Goal: Subscribe to service/newsletter: Subscribe to service/newsletter

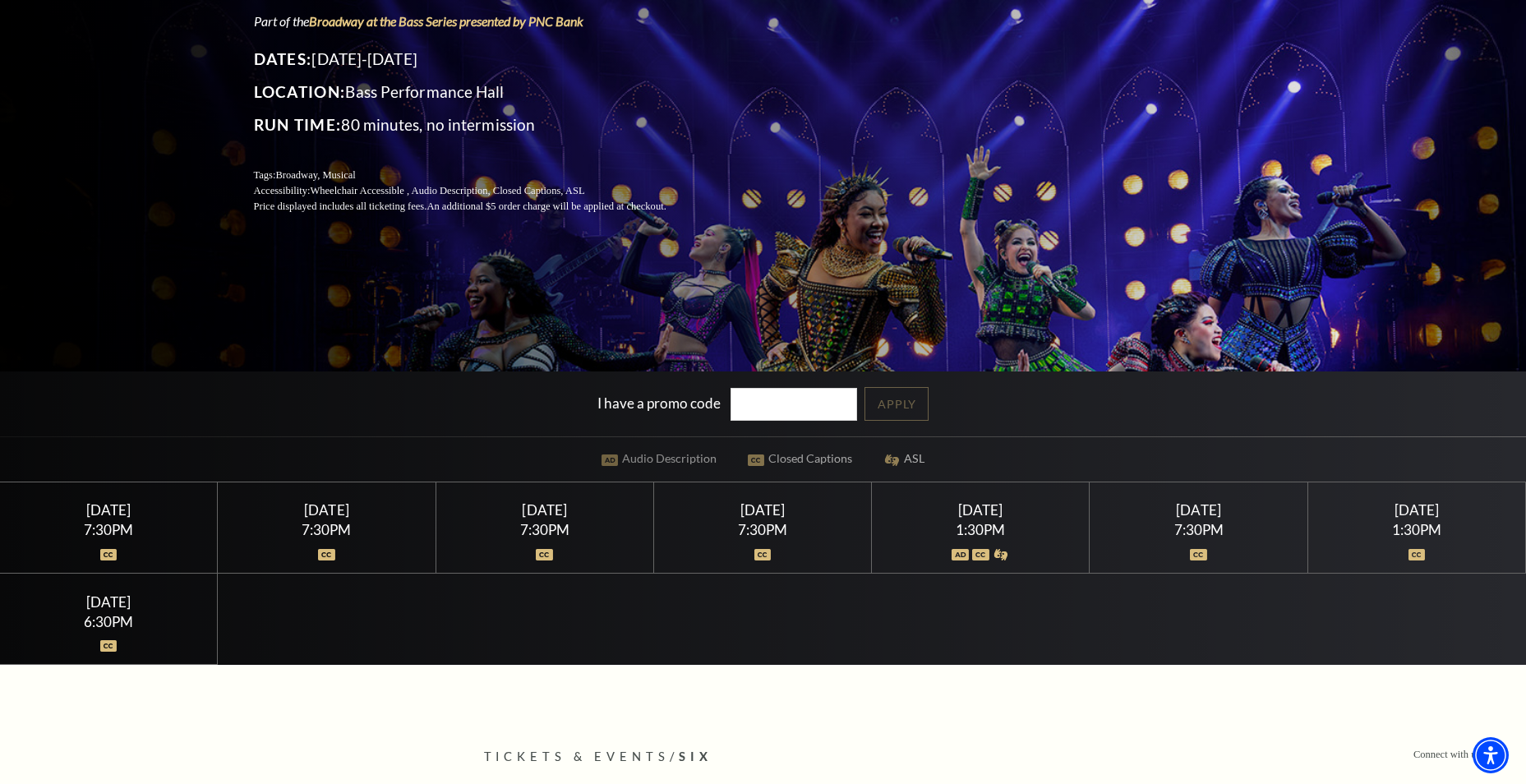
scroll to position [247, 0]
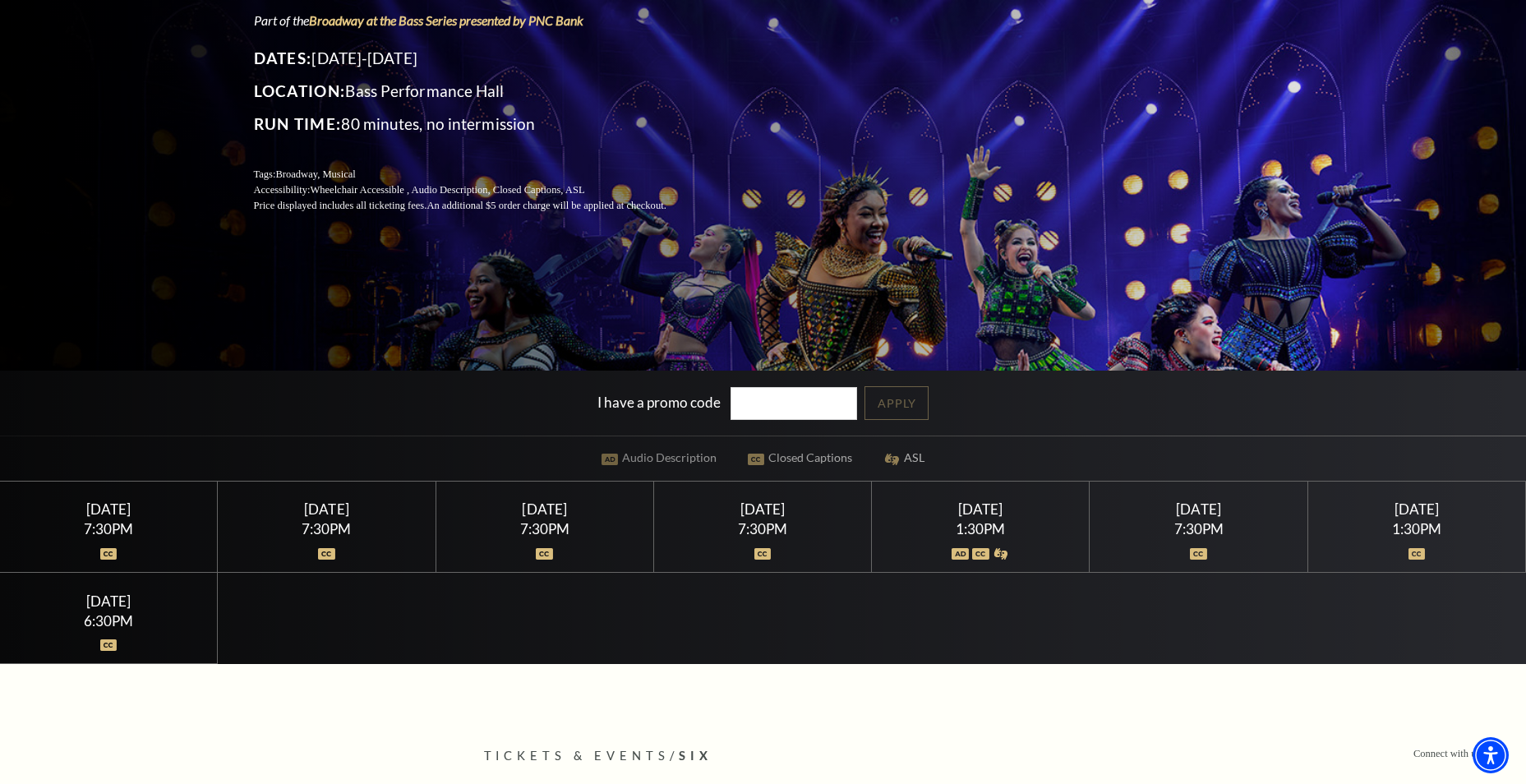
click at [987, 513] on div "Saturday February 14" at bounding box center [981, 509] width 179 height 17
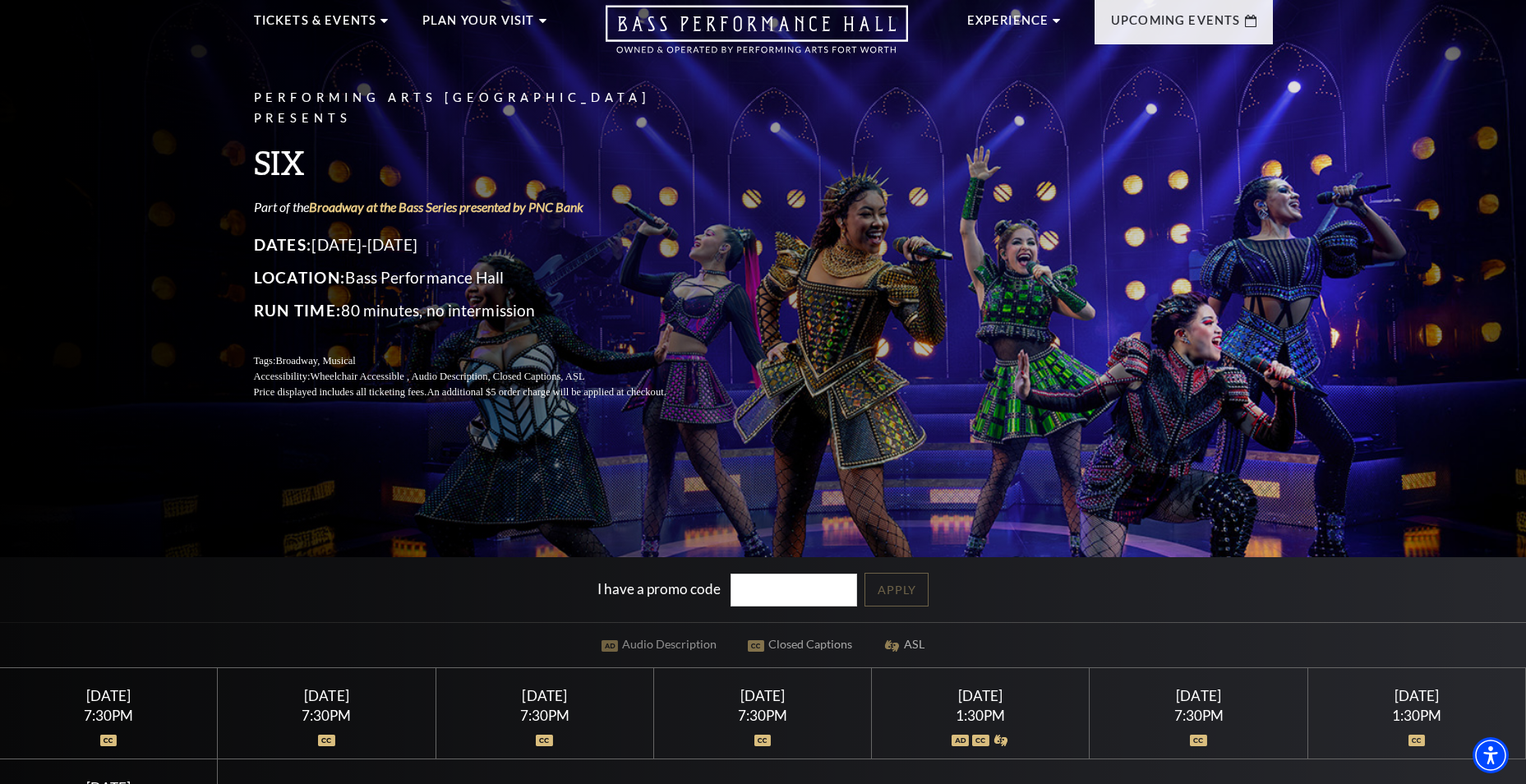
scroll to position [0, 0]
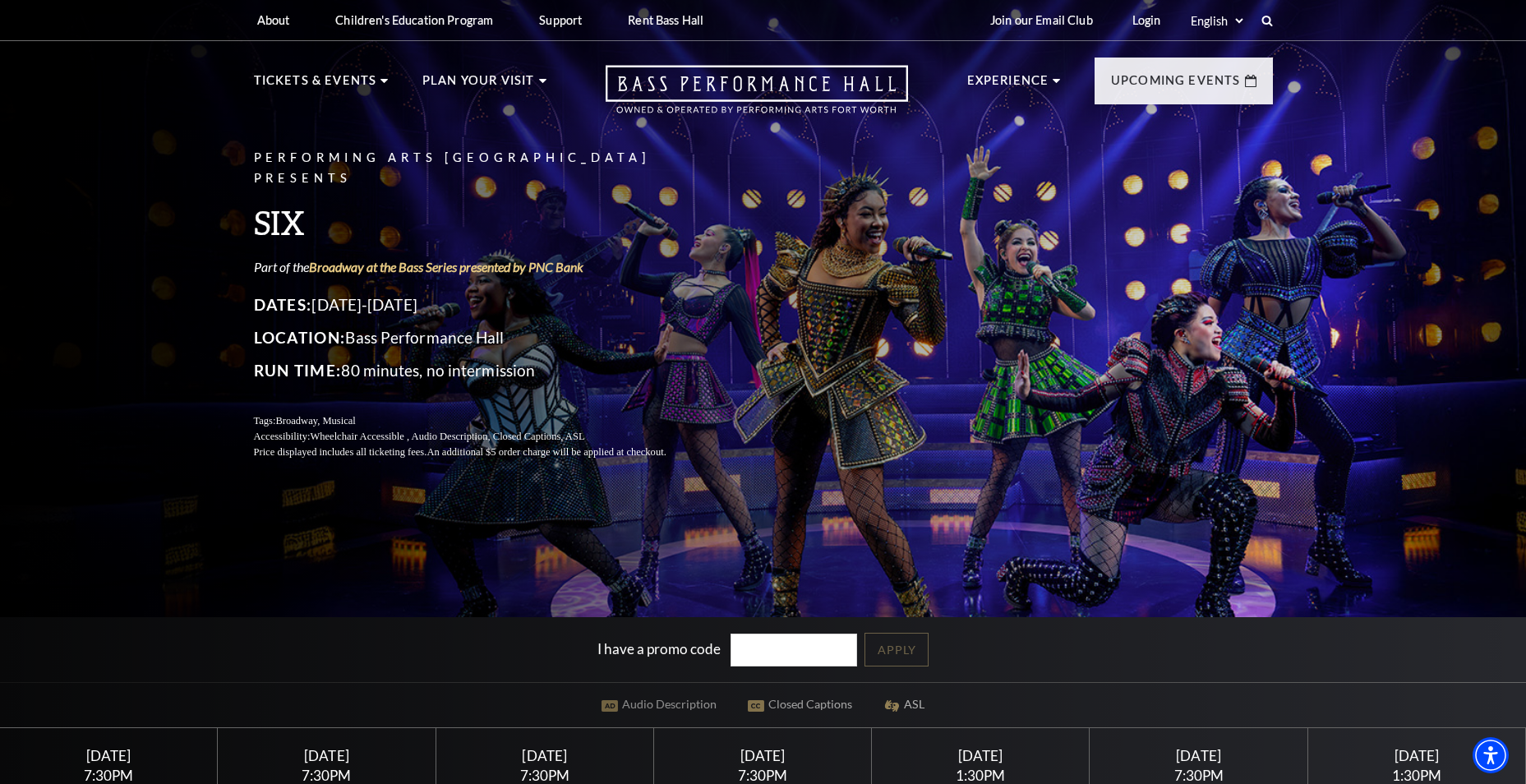
click at [1408, 272] on div "Performing Arts Fort Worth Presents SIX Part of the Broadway at the Bass Series…" at bounding box center [763, 450] width 1526 height 920
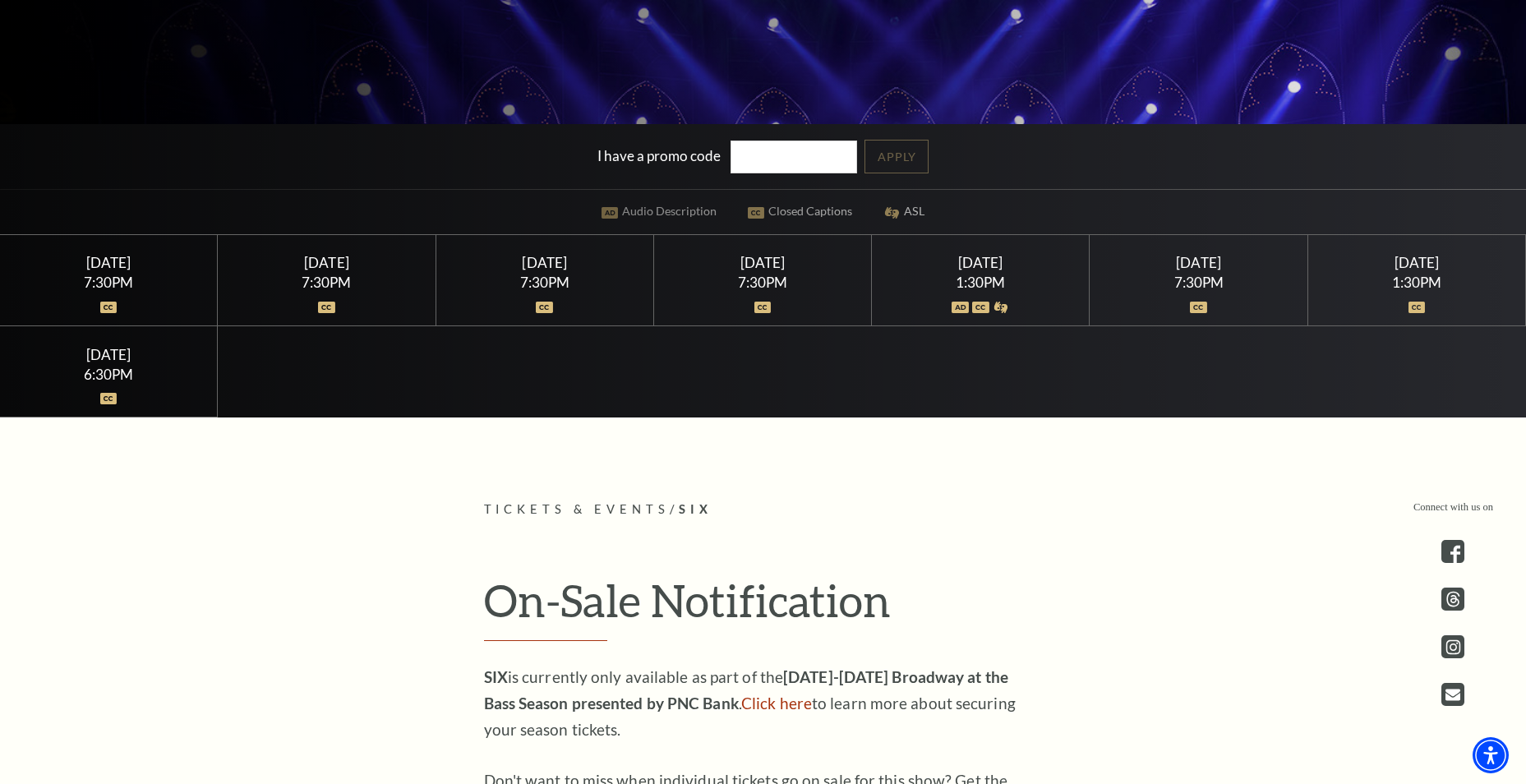
scroll to position [904, 0]
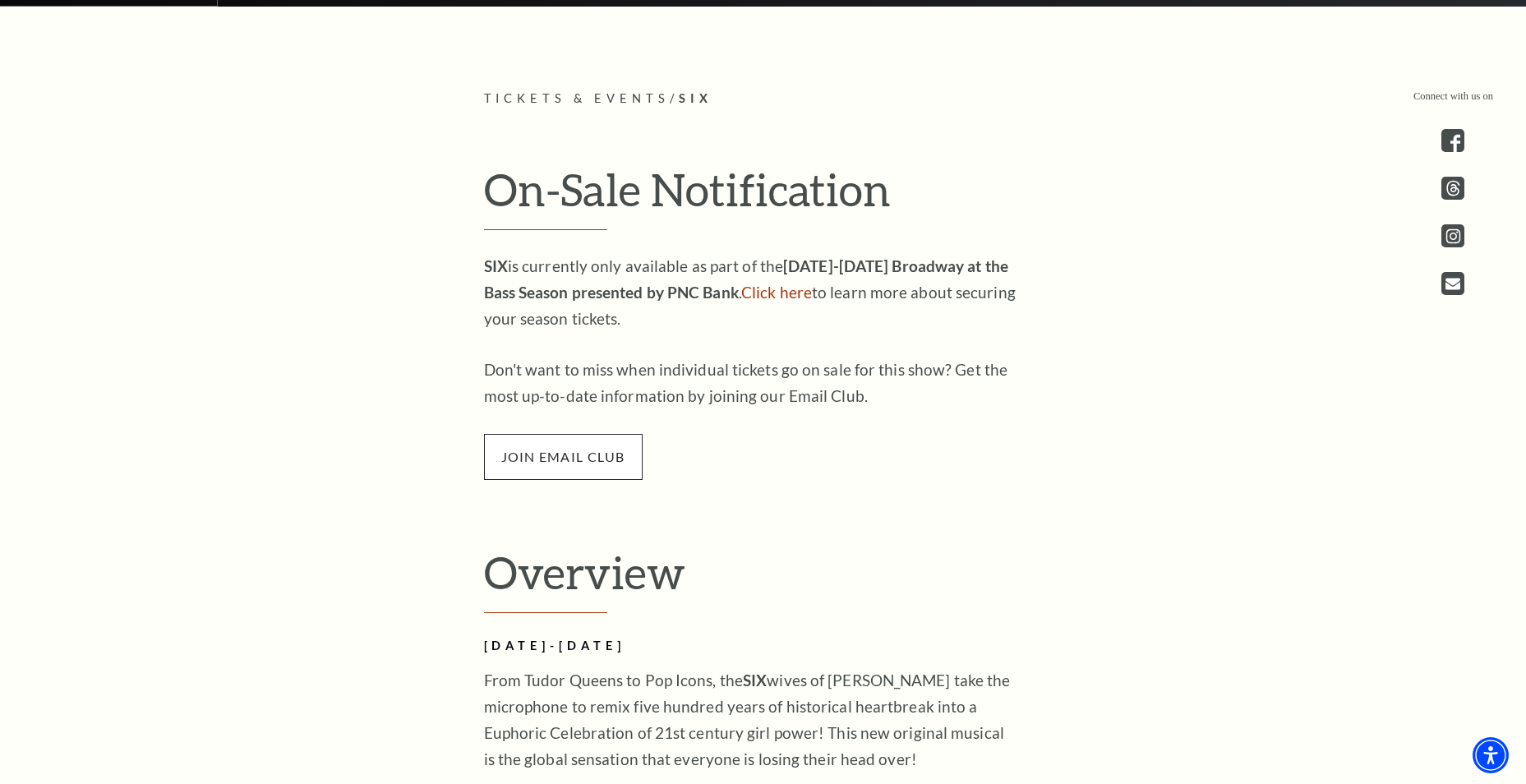
click at [609, 450] on span "join email club" at bounding box center [563, 456] width 159 height 46
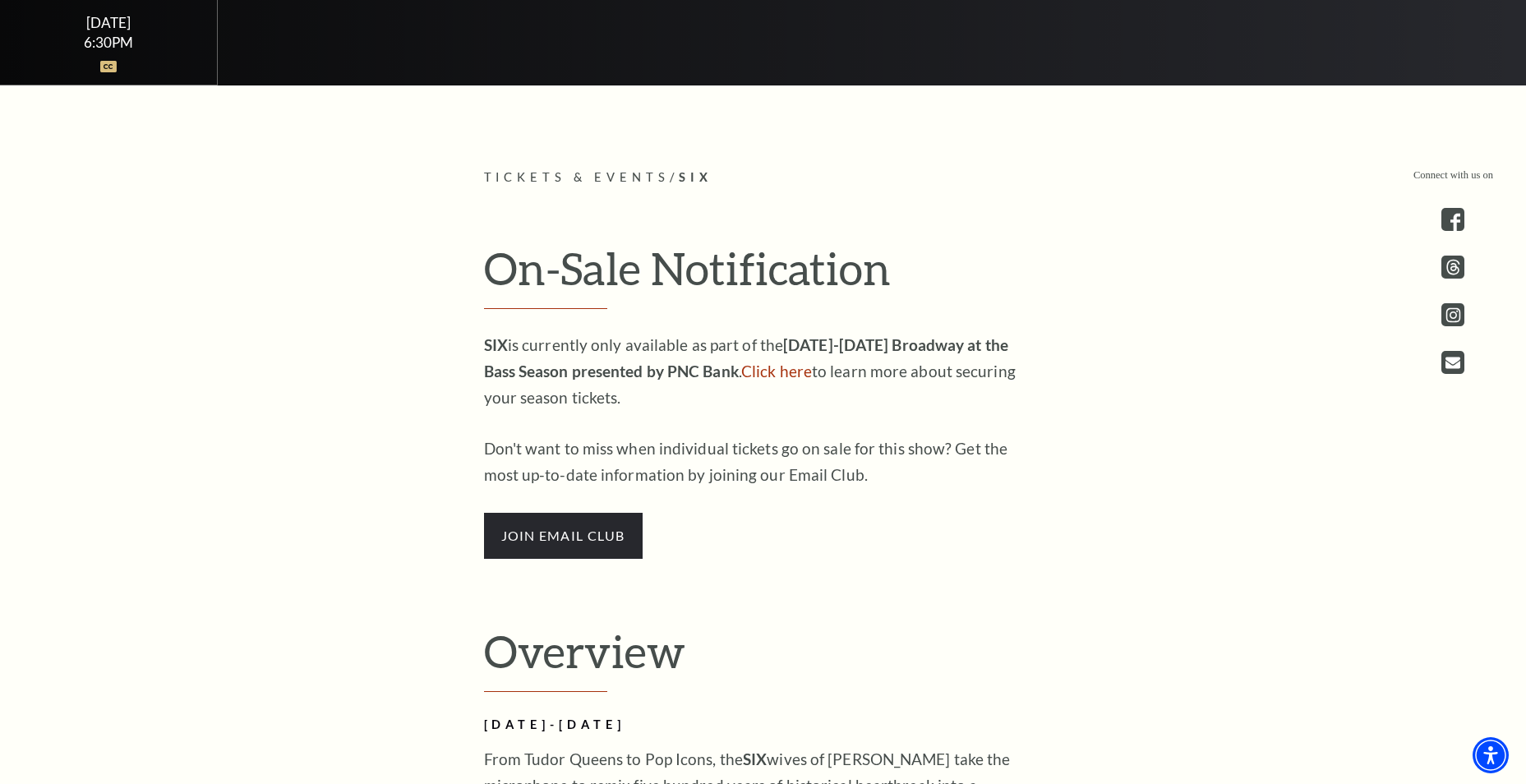
scroll to position [822, 0]
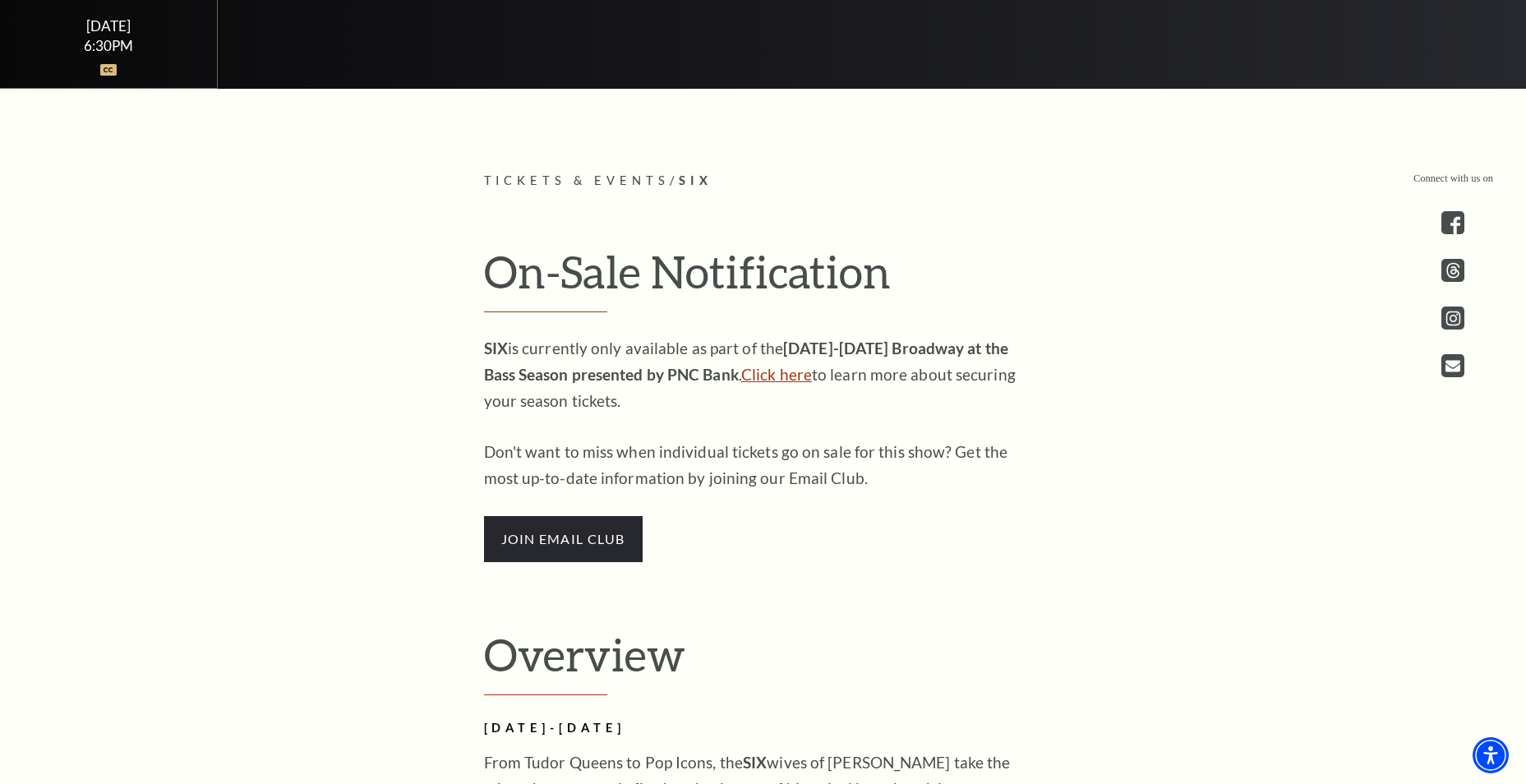
click at [741, 365] on link "Click here" at bounding box center [776, 374] width 71 height 19
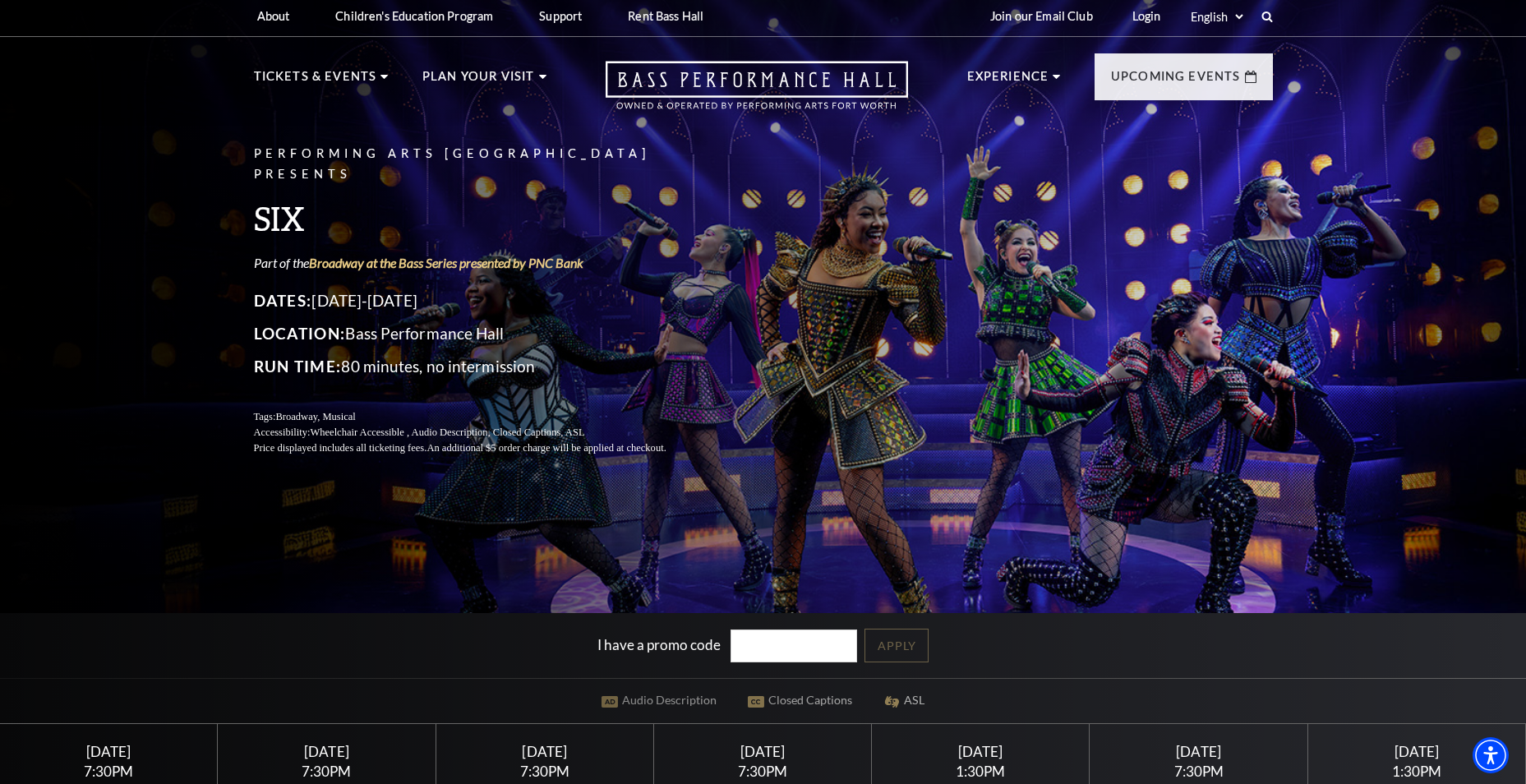
scroll to position [0, 0]
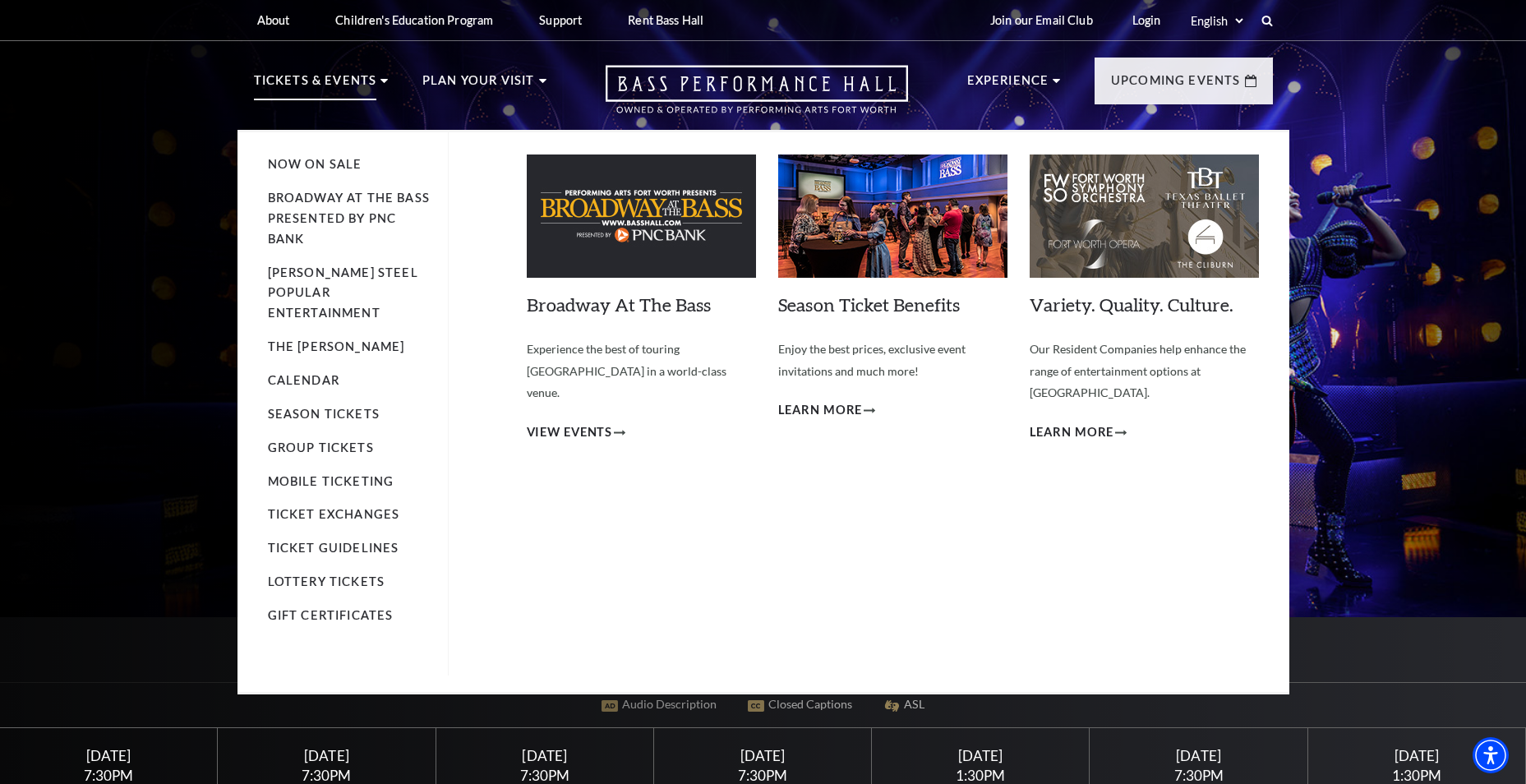
click at [320, 206] on li "Broadway At The Bass presented by PNC Bank" at bounding box center [350, 218] width 164 height 61
click at [318, 200] on link "Broadway At The Bass presented by PNC Bank" at bounding box center [349, 218] width 162 height 55
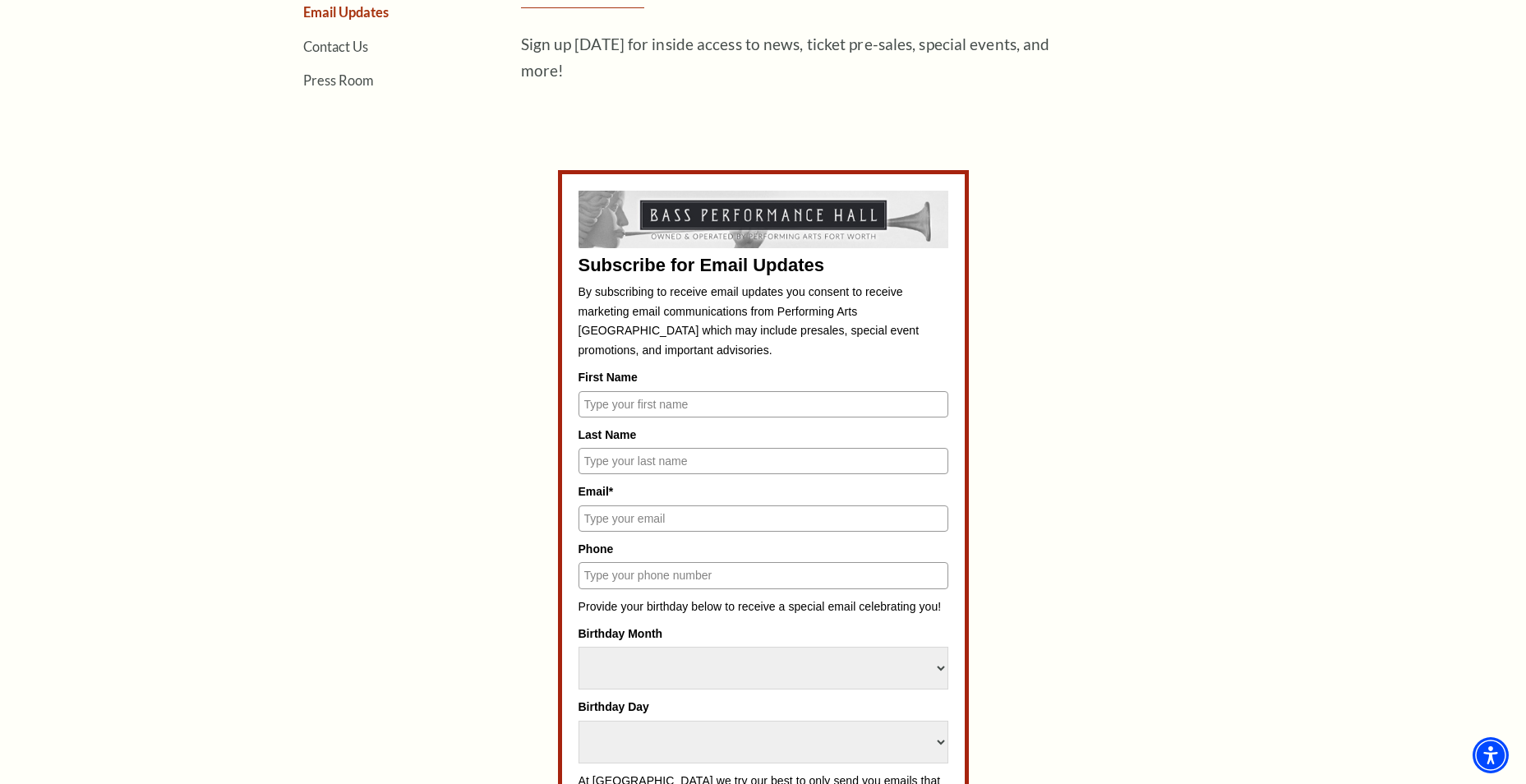
scroll to position [657, 0]
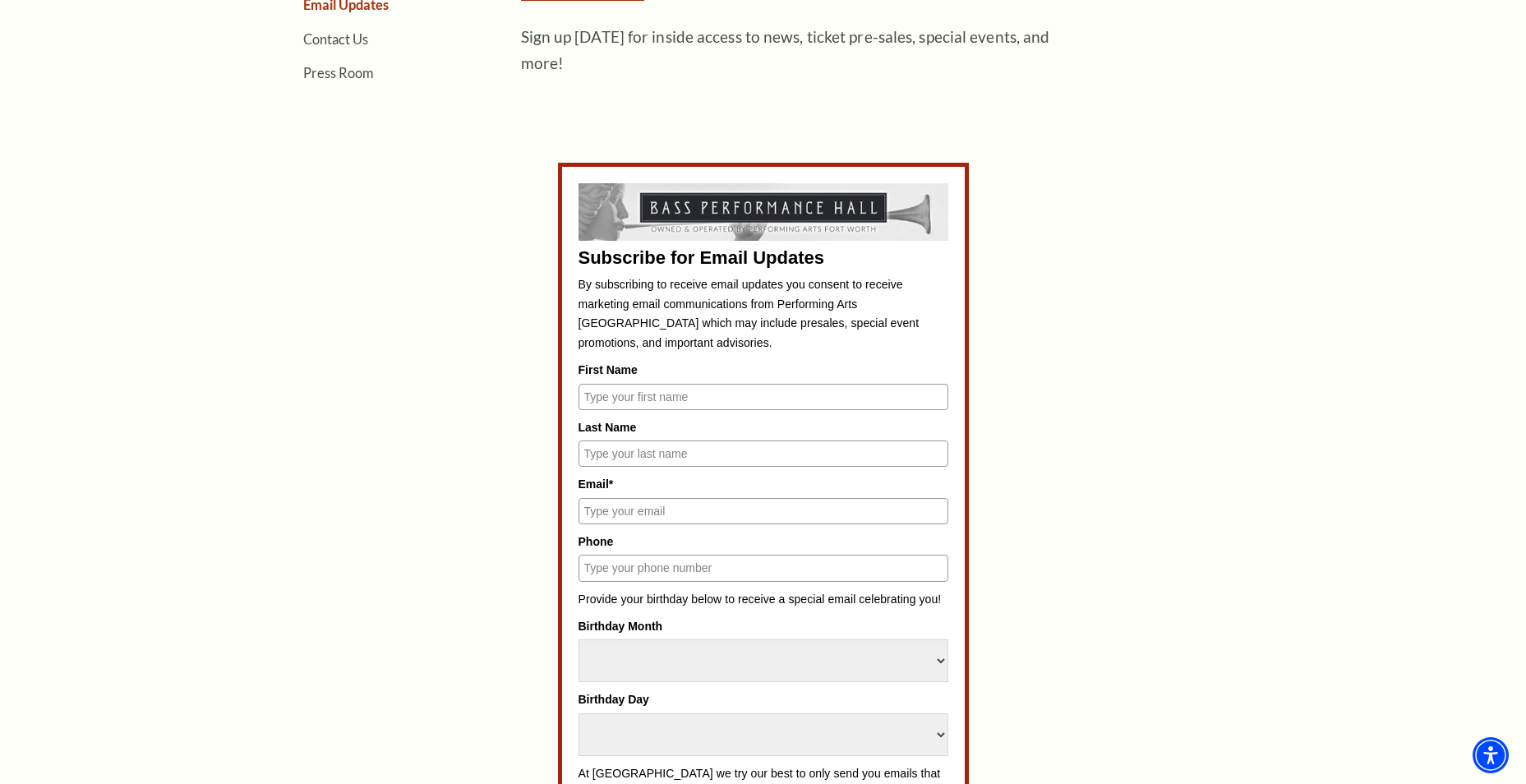
click at [650, 398] on input "First Name" at bounding box center [763, 397] width 370 height 26
type input "Tera"
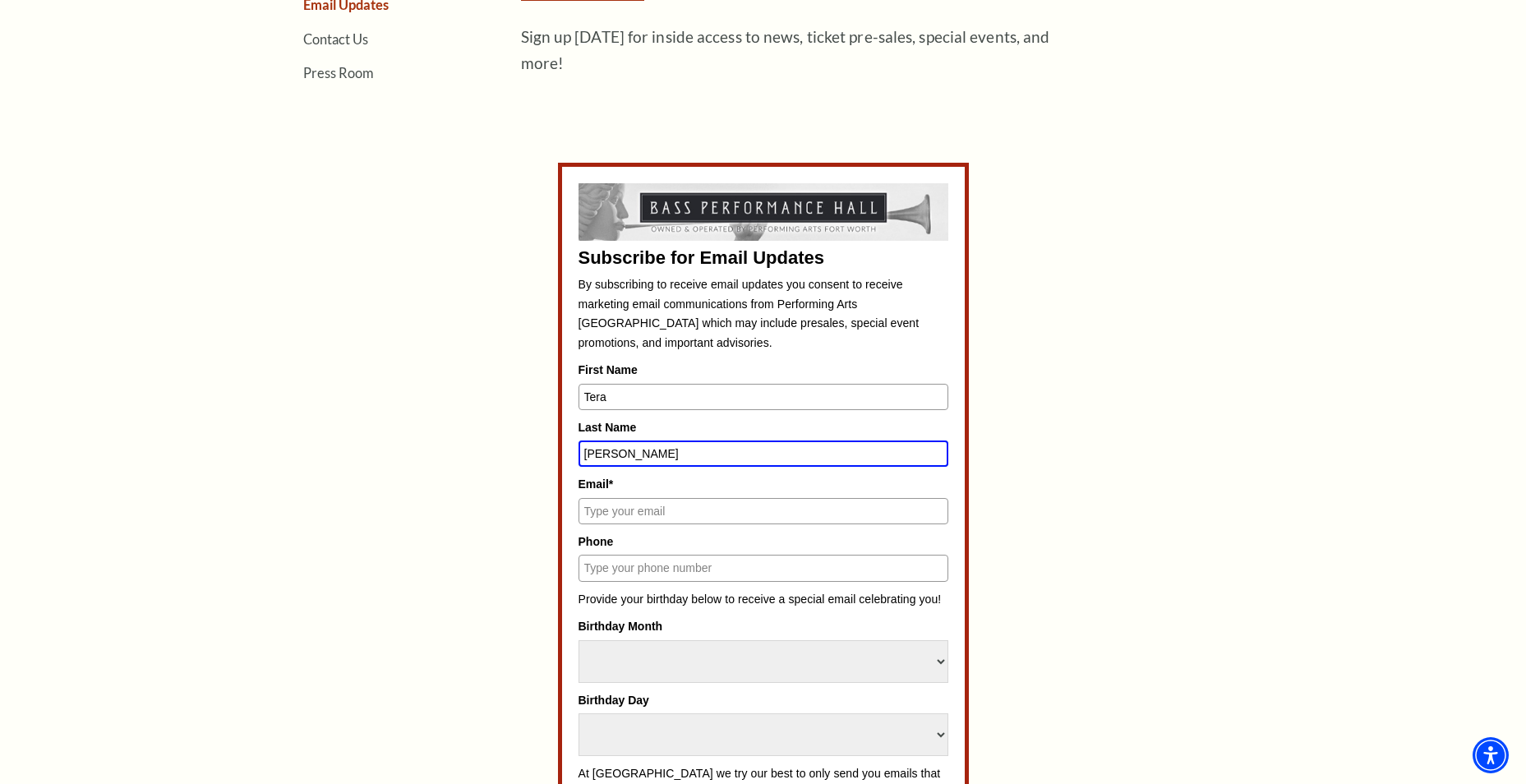
type input "Baird"
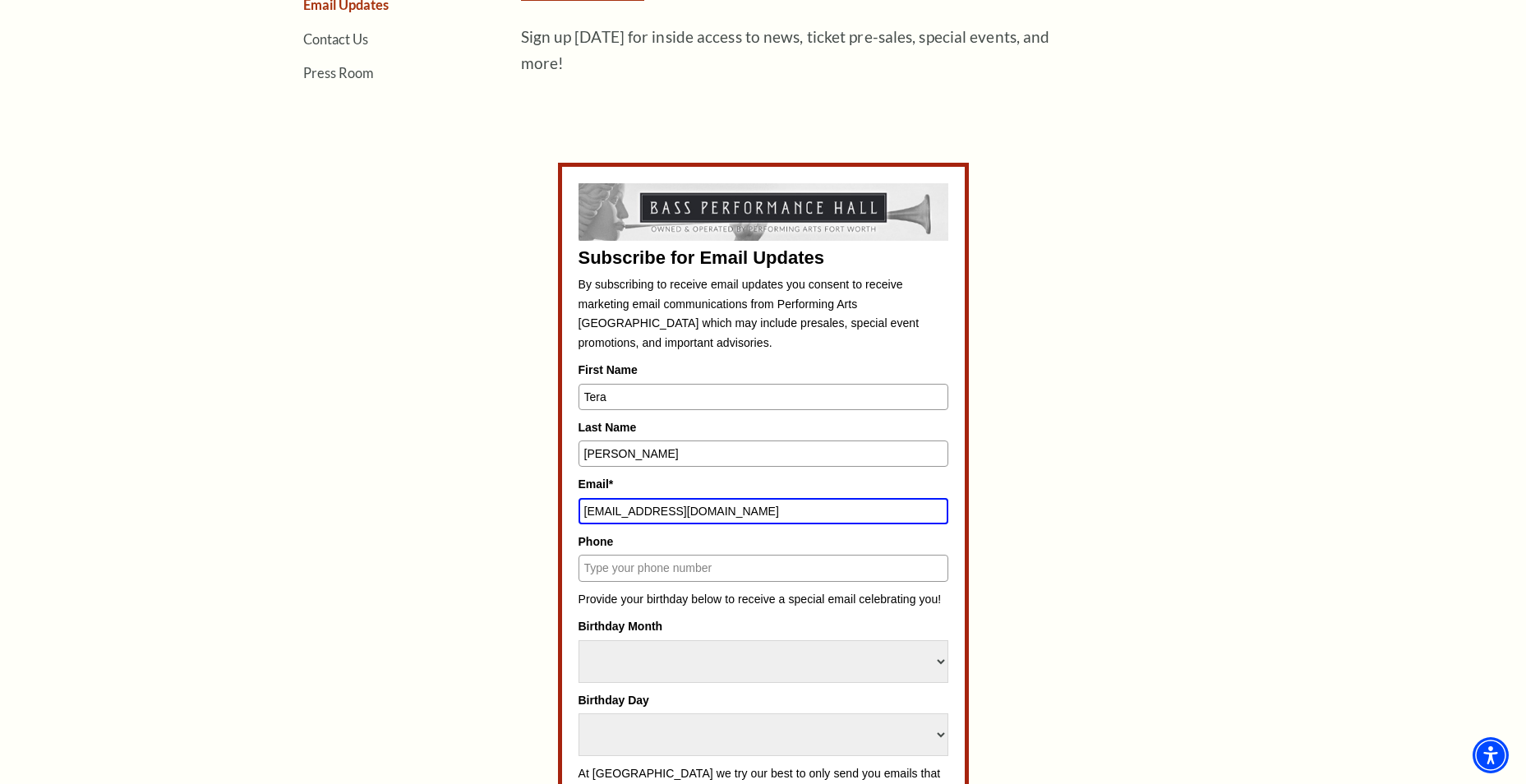
type input "terabaird9@gmail.com"
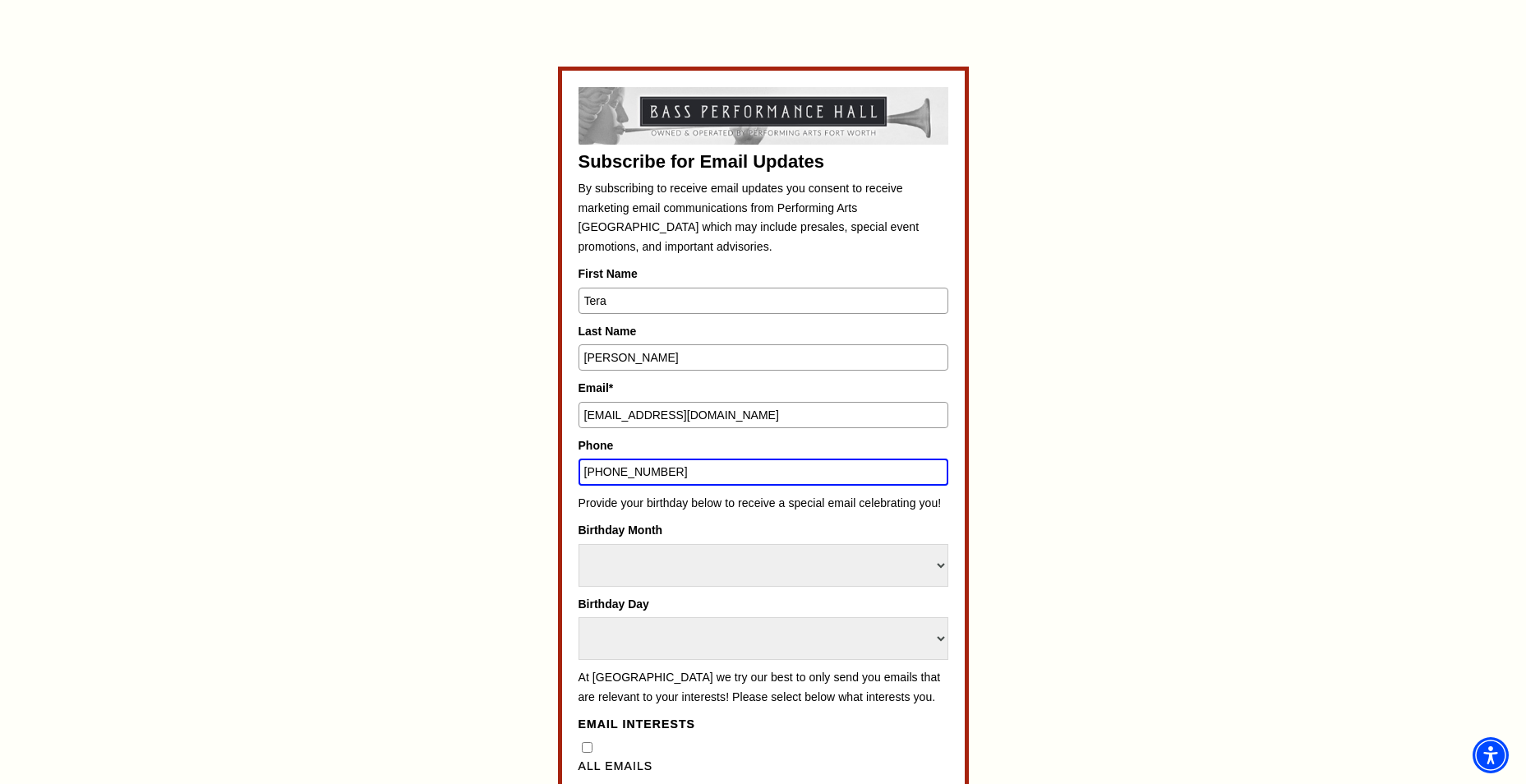
scroll to position [896, 0]
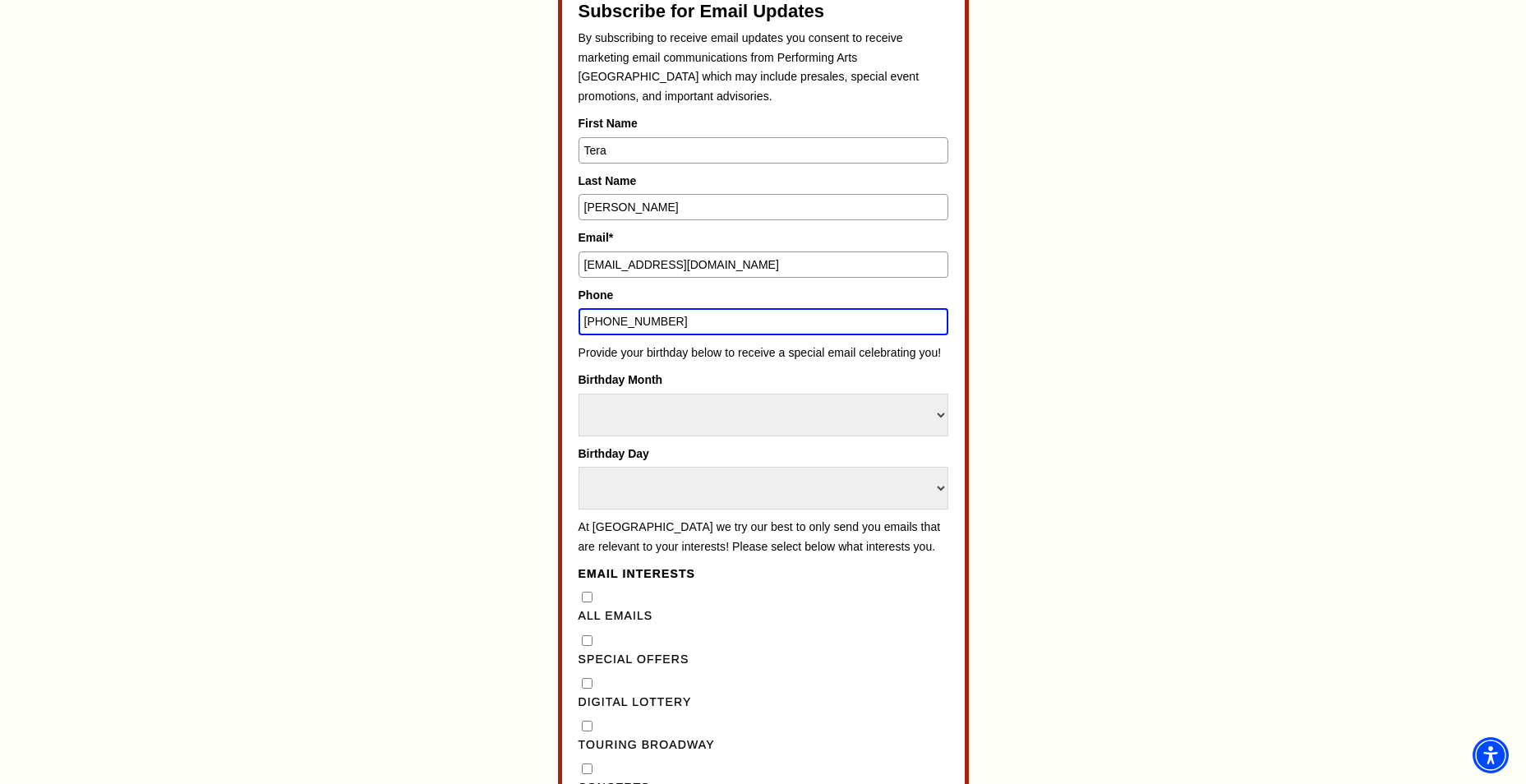
type input "405-819-4467"
click at [930, 409] on select "Select Month January February March April May June July August September Octobe…" at bounding box center [763, 415] width 370 height 43
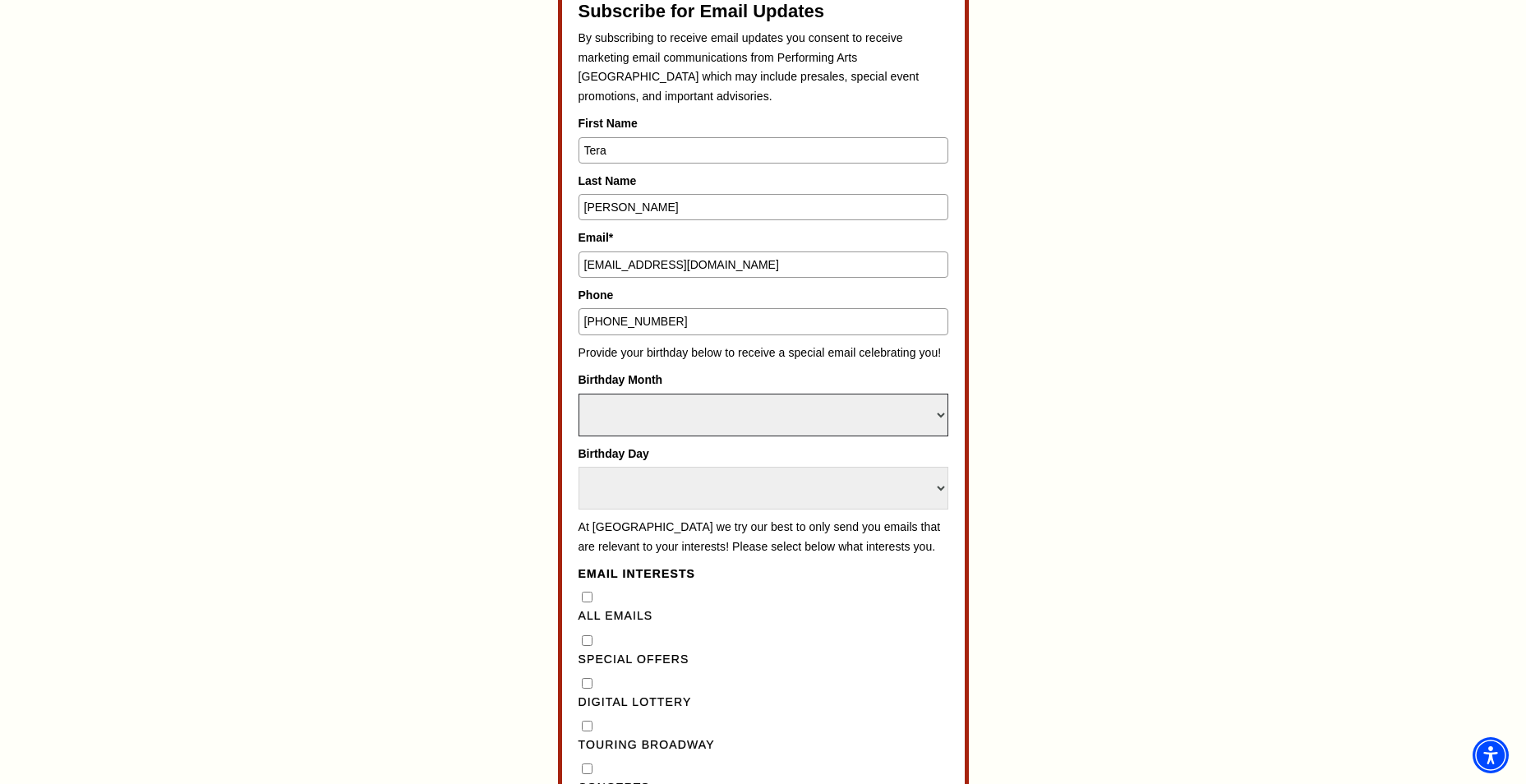
select select "September"
click at [579, 393] on select "Select Month January February March April May June July August September Octobe…" at bounding box center [763, 415] width 370 height 43
click at [737, 491] on select "Select Day 1 2 3 4 5 6 7 8 9 10 11 12 13 14 15 16 17 18 19 20 21 22 23 24 25 26…" at bounding box center [763, 488] width 370 height 43
select select "15"
click at [579, 467] on select "Select Day 1 2 3 4 5 6 7 8 9 10 11 12 13 14 15 16 17 18 19 20 21 22 23 24 25 26…" at bounding box center [763, 488] width 370 height 43
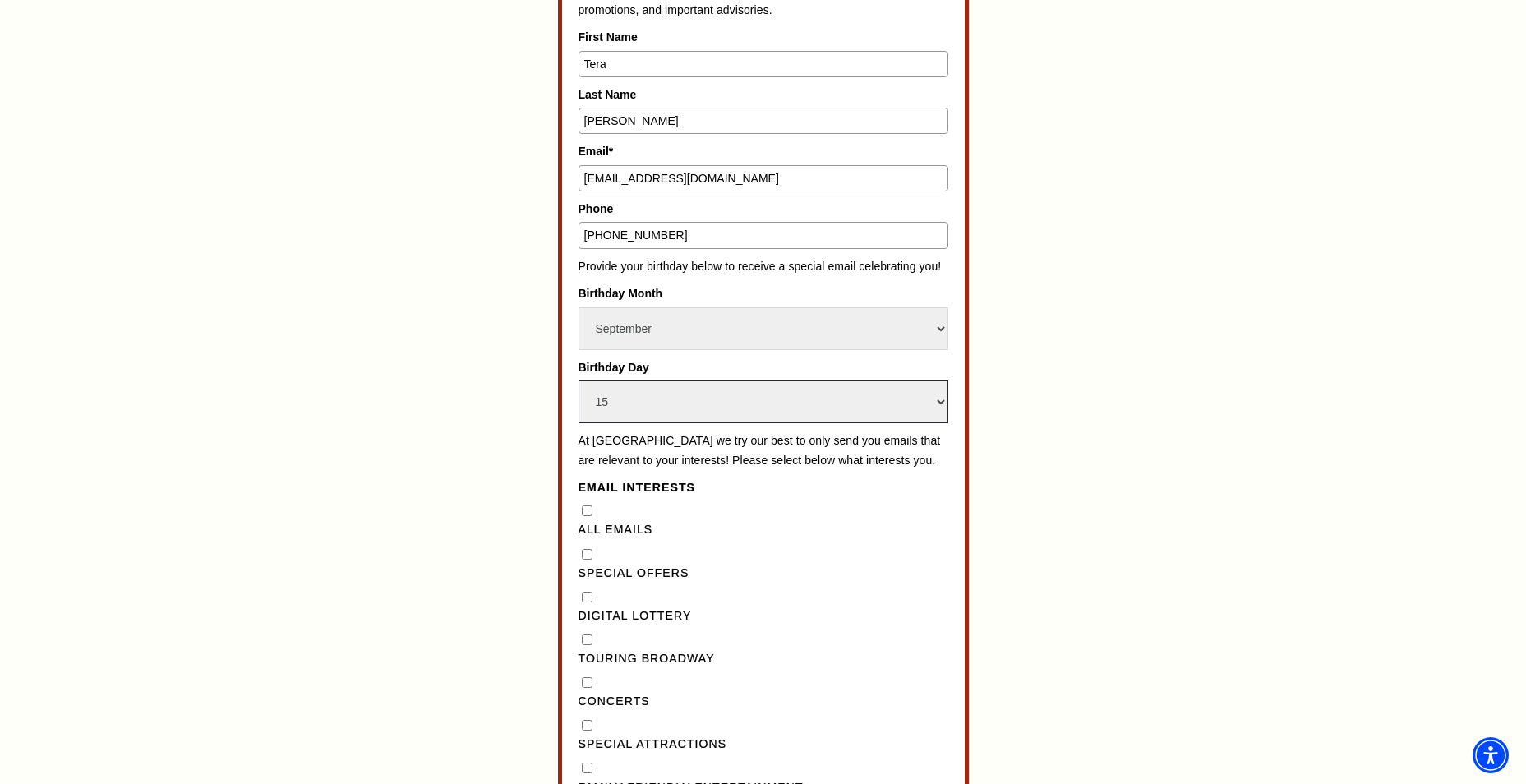
scroll to position [1061, 0]
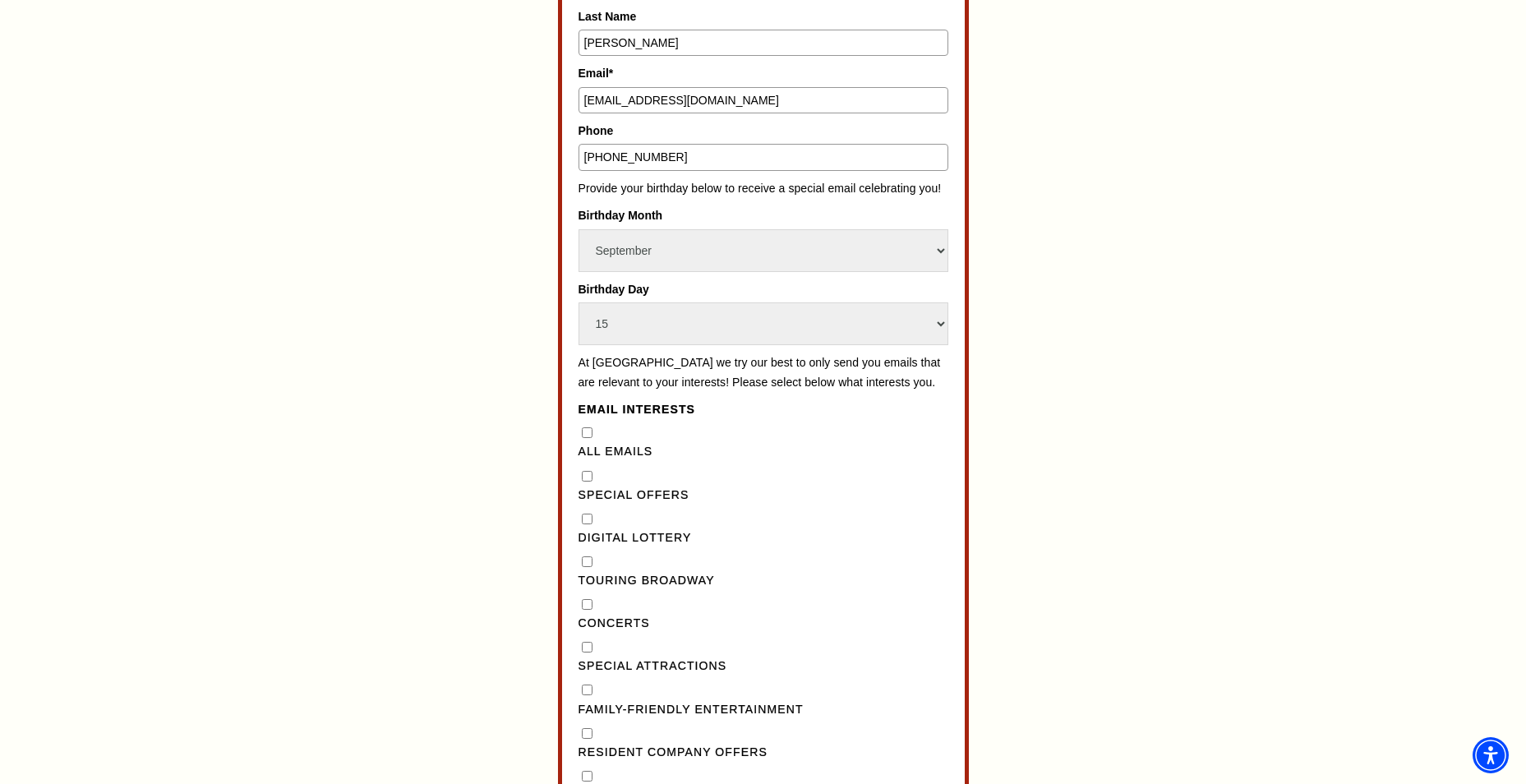
click at [587, 438] on Emails"] "All Emails" at bounding box center [587, 432] width 10 height 10
checkbox Emails"] "true"
click at [587, 481] on "] "Special Offers" at bounding box center [587, 476] width 10 height 10
checkbox "] "true"
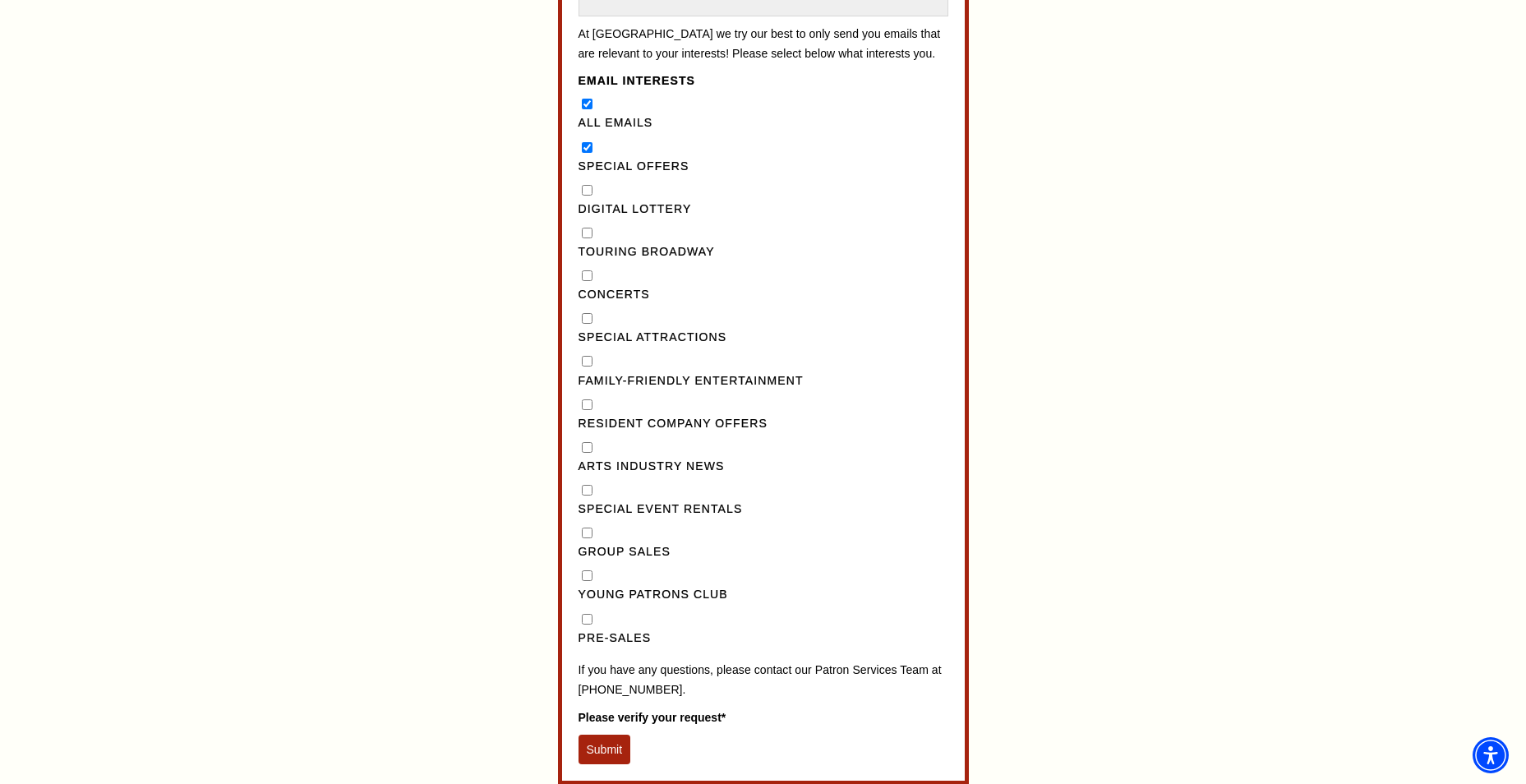
scroll to position [1471, 0]
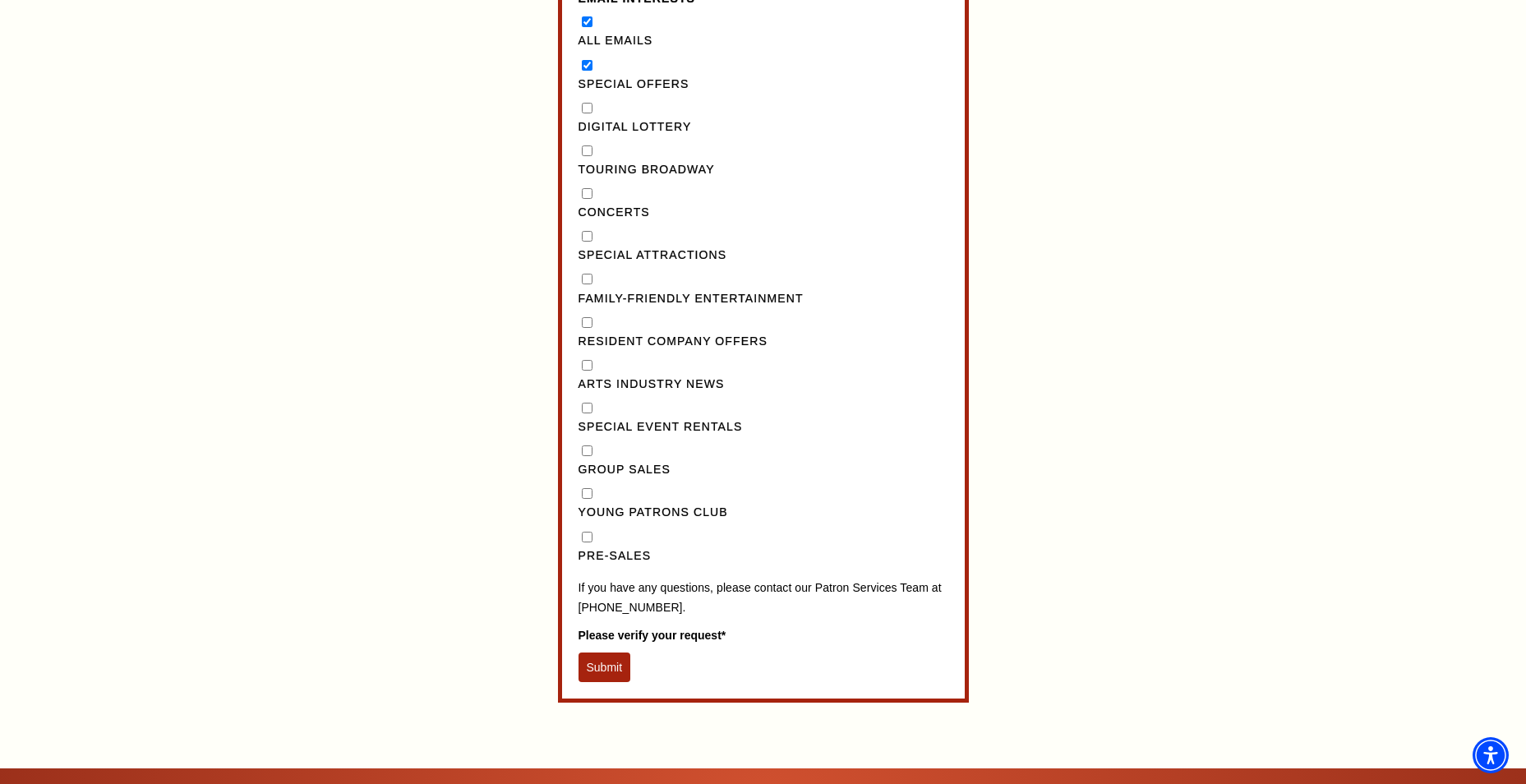
click at [619, 682] on button "Submit" at bounding box center [605, 668] width 53 height 29
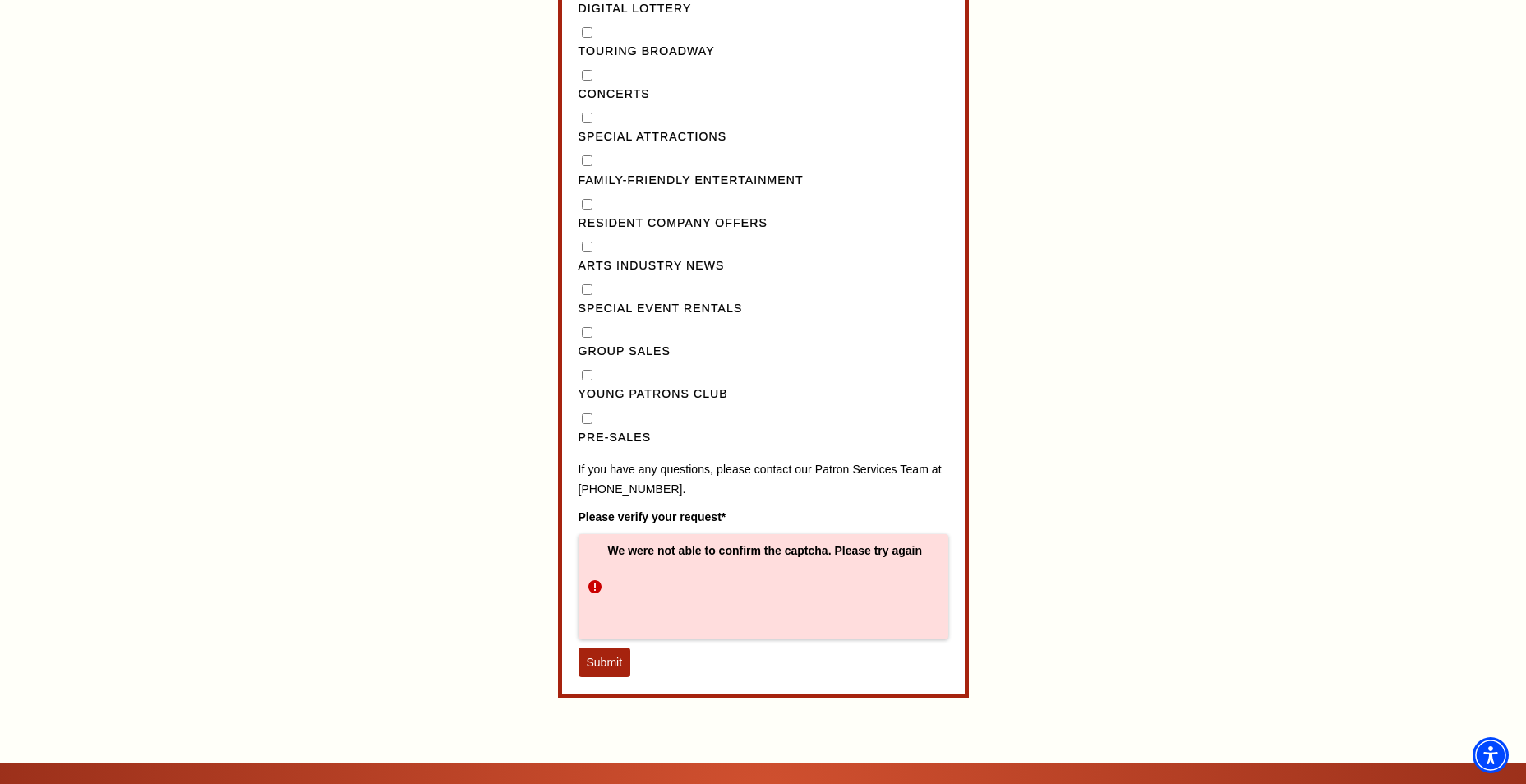
scroll to position [1718, 0]
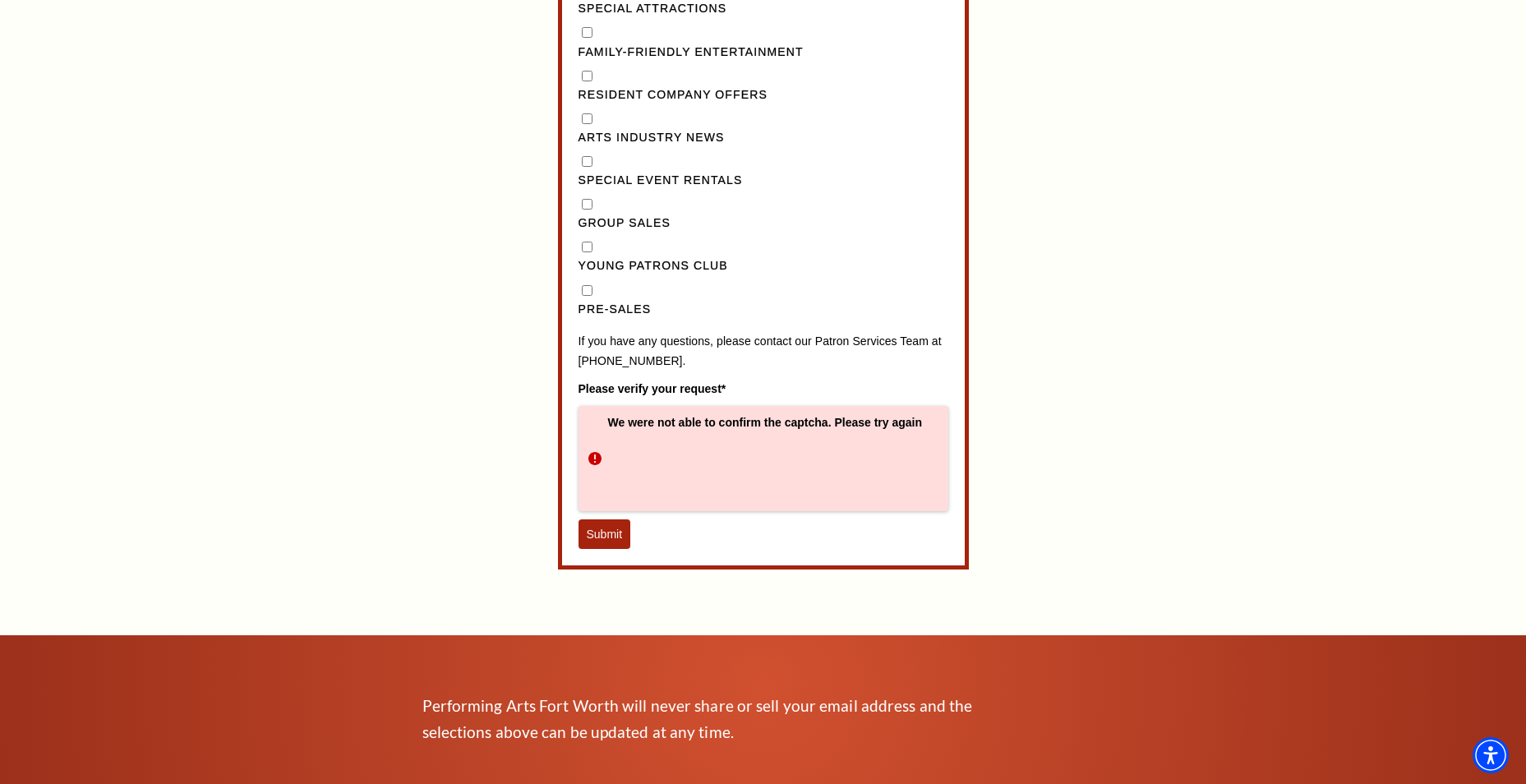
click at [599, 549] on button "Submit" at bounding box center [605, 534] width 53 height 29
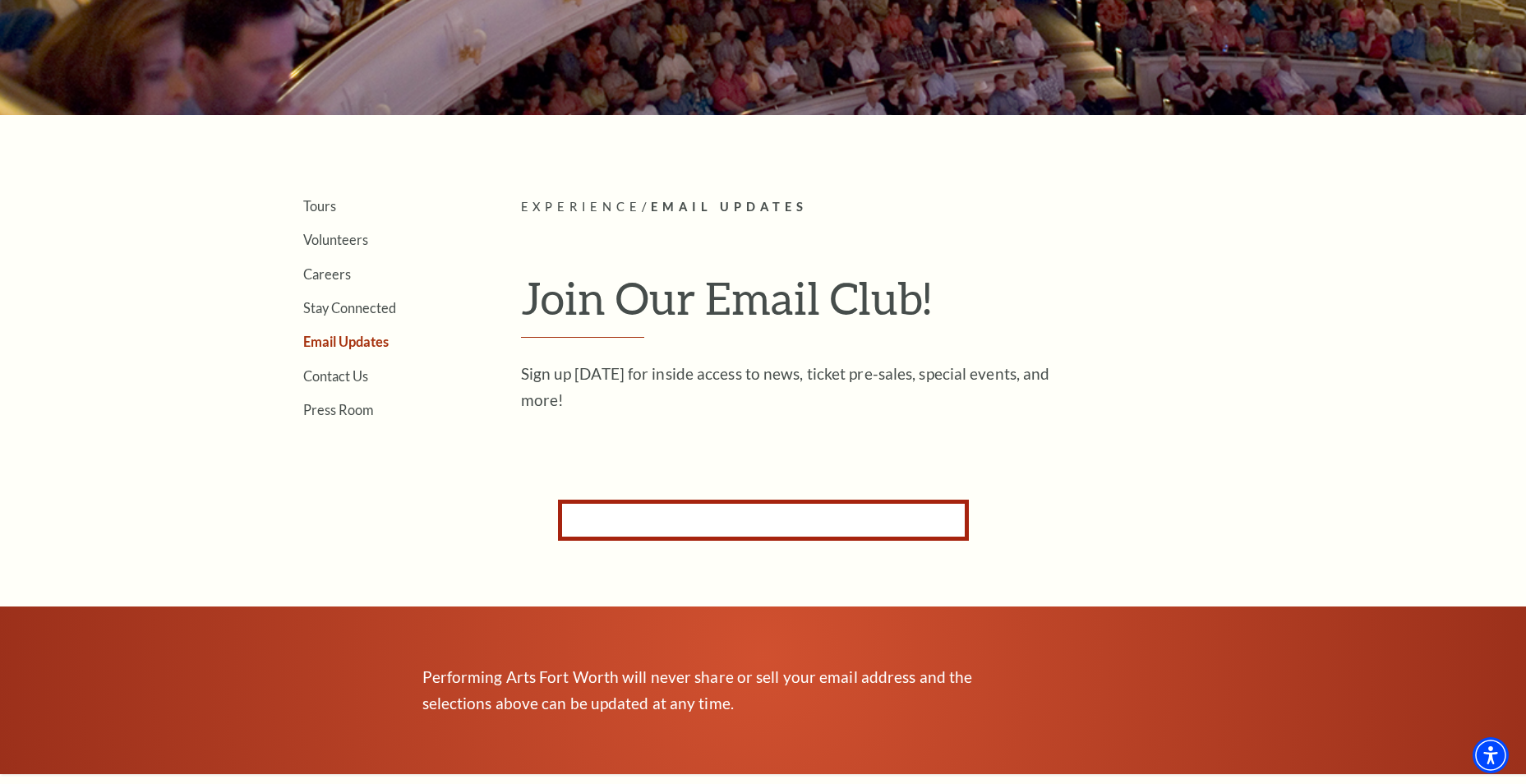
scroll to position [231, 0]
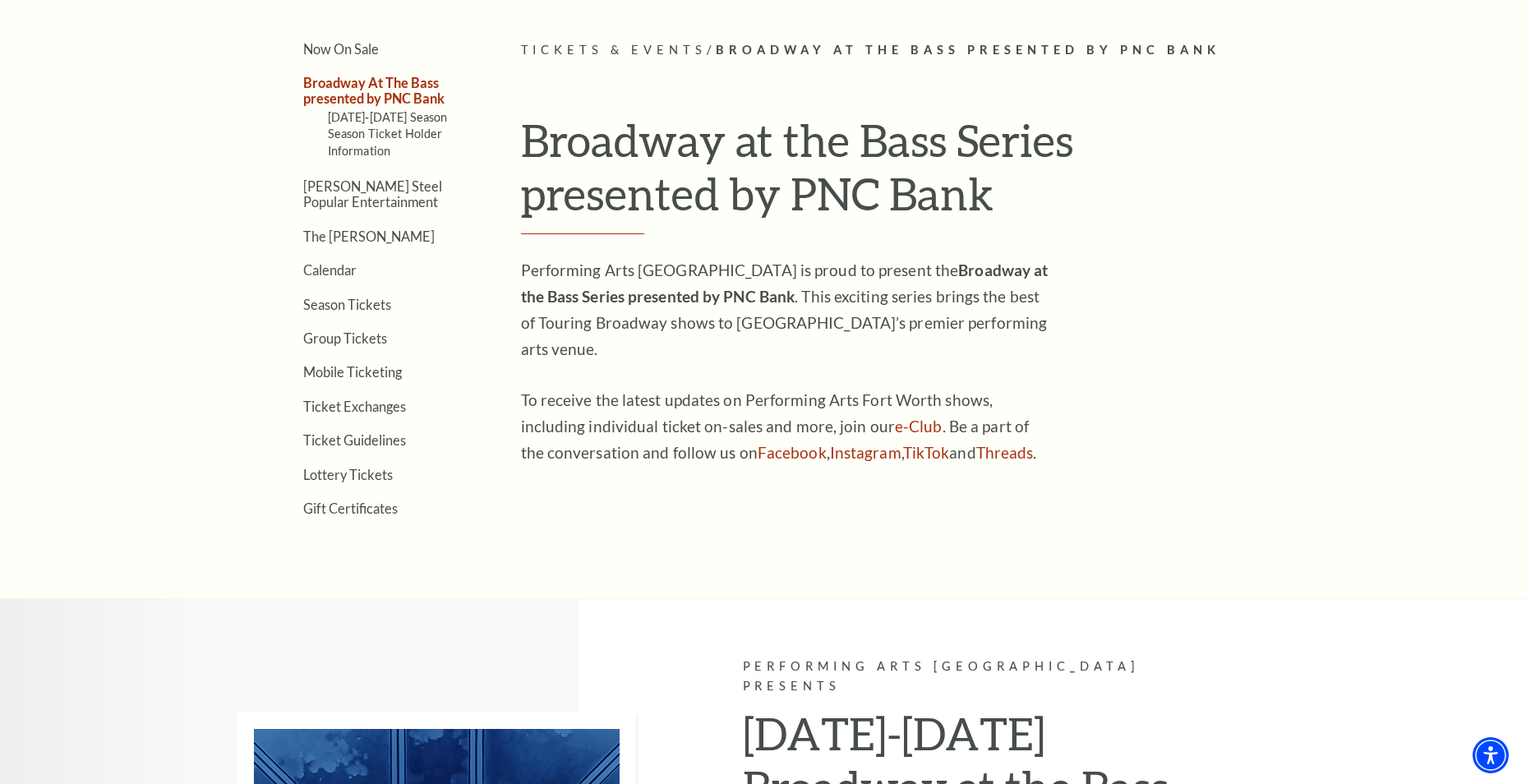
scroll to position [477, 0]
click at [336, 273] on link "Calendar" at bounding box center [330, 271] width 53 height 16
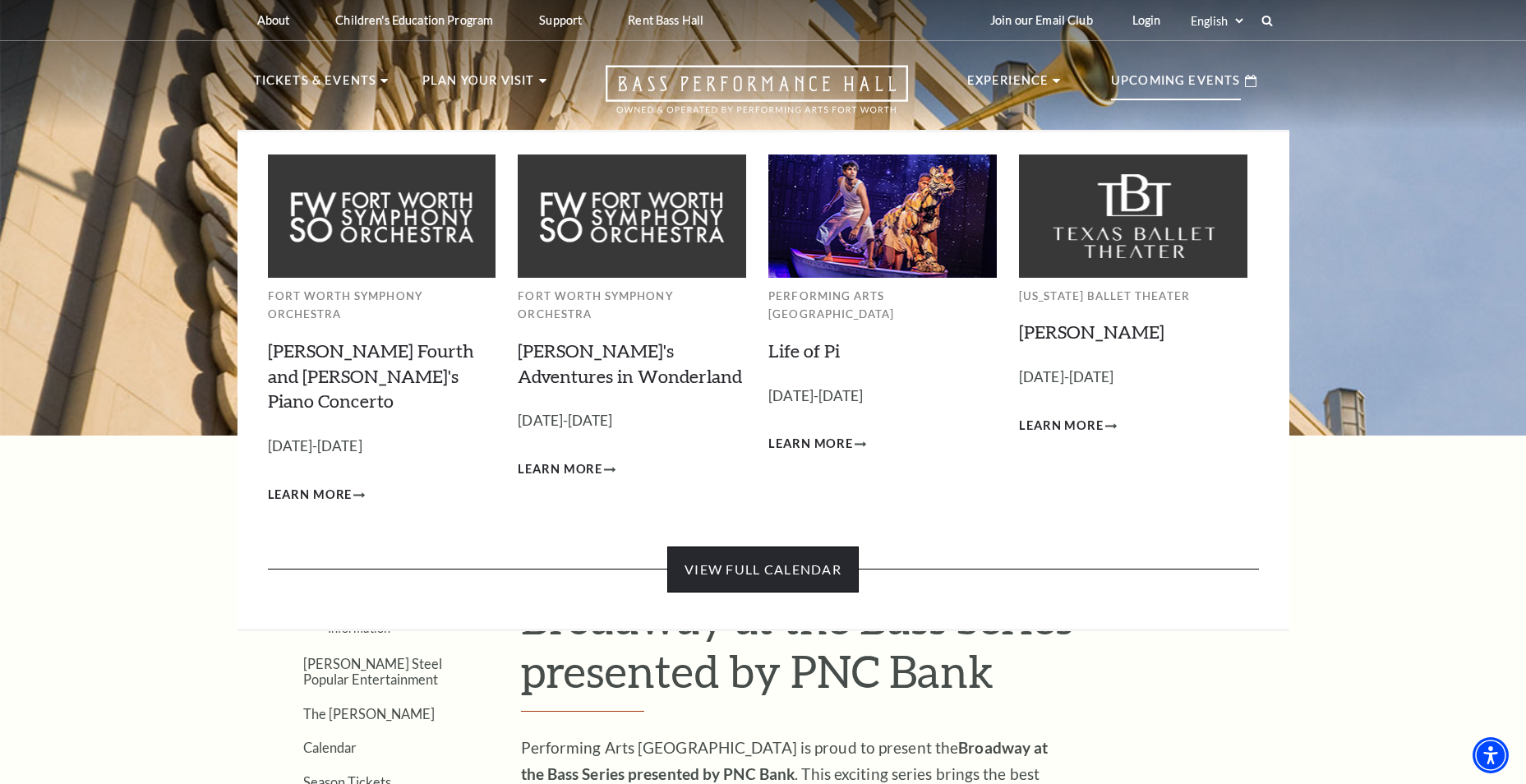
click at [806, 547] on link "View Full Calendar" at bounding box center [763, 569] width 192 height 46
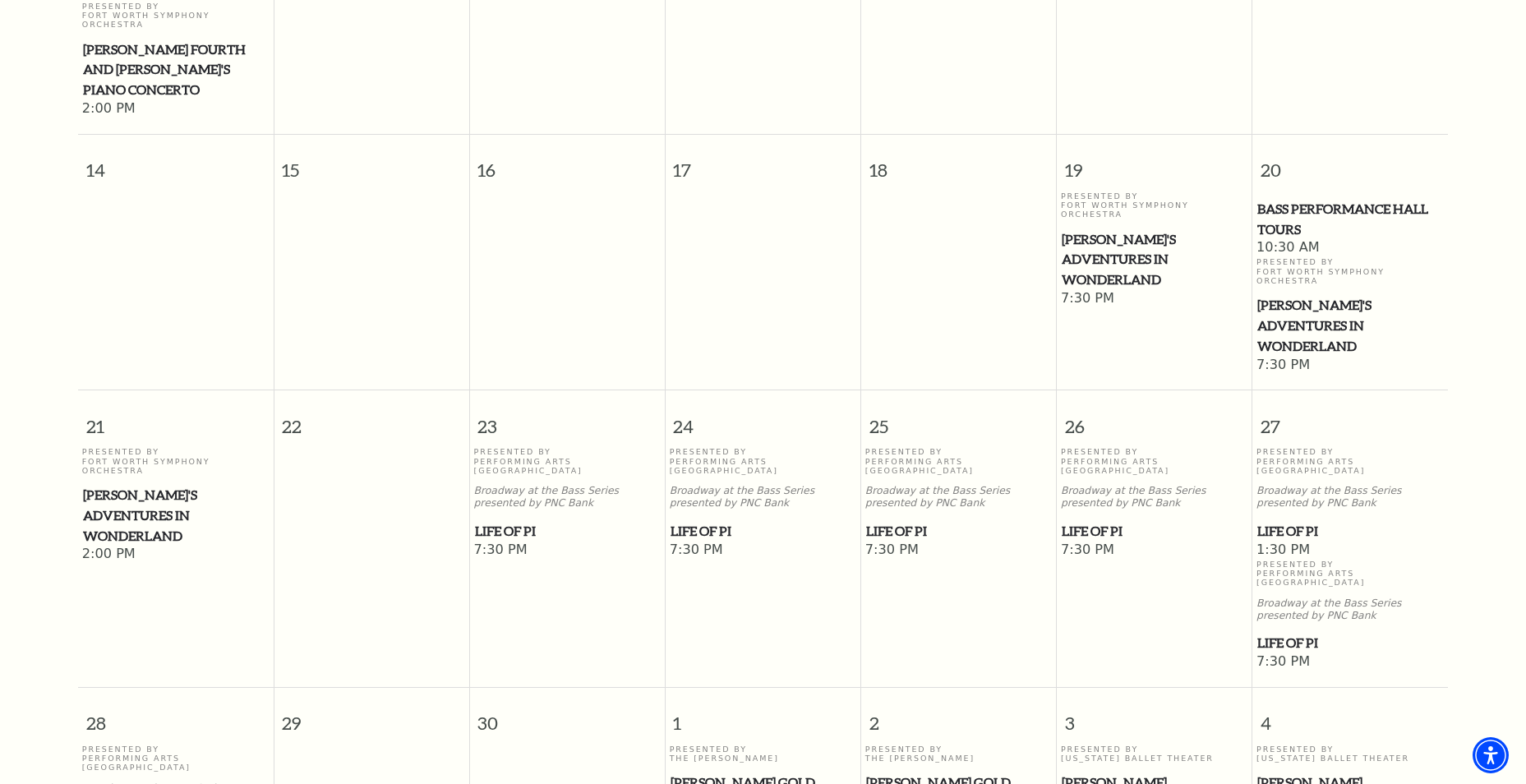
scroll to position [885, 0]
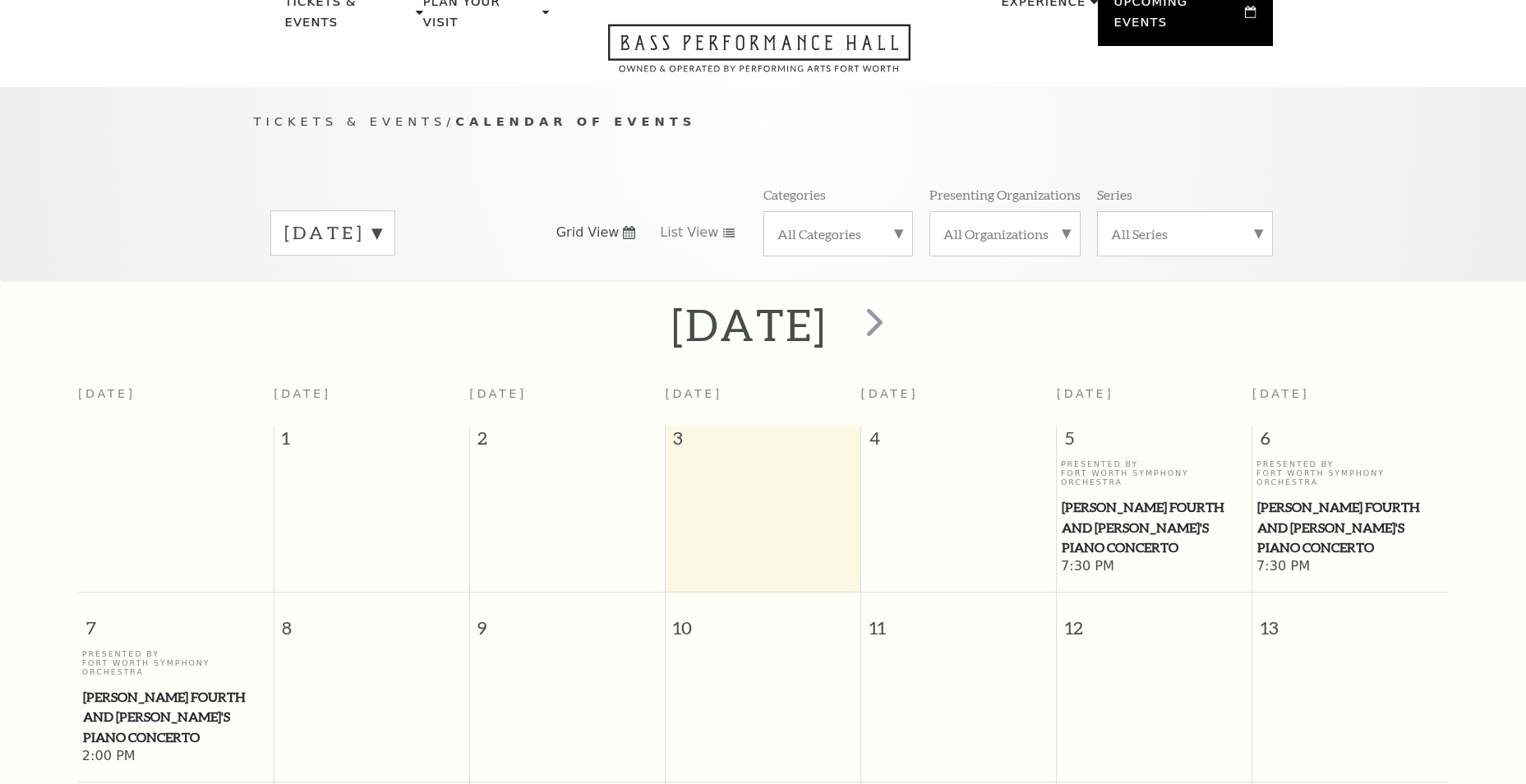
scroll to position [146, 0]
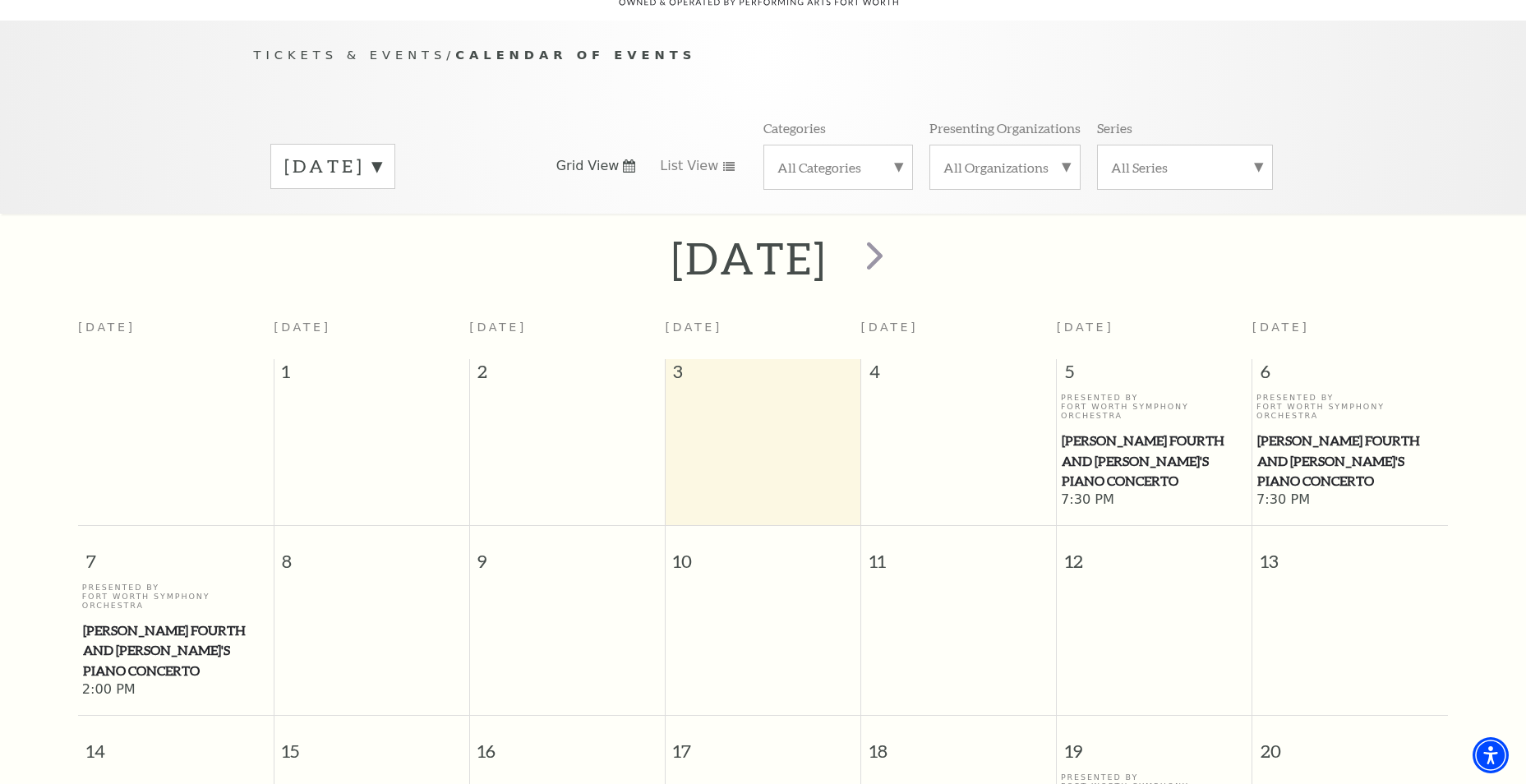
click at [846, 157] on div "All Categories" at bounding box center [838, 167] width 149 height 45
click at [803, 263] on label "Musical" at bounding box center [838, 275] width 122 height 27
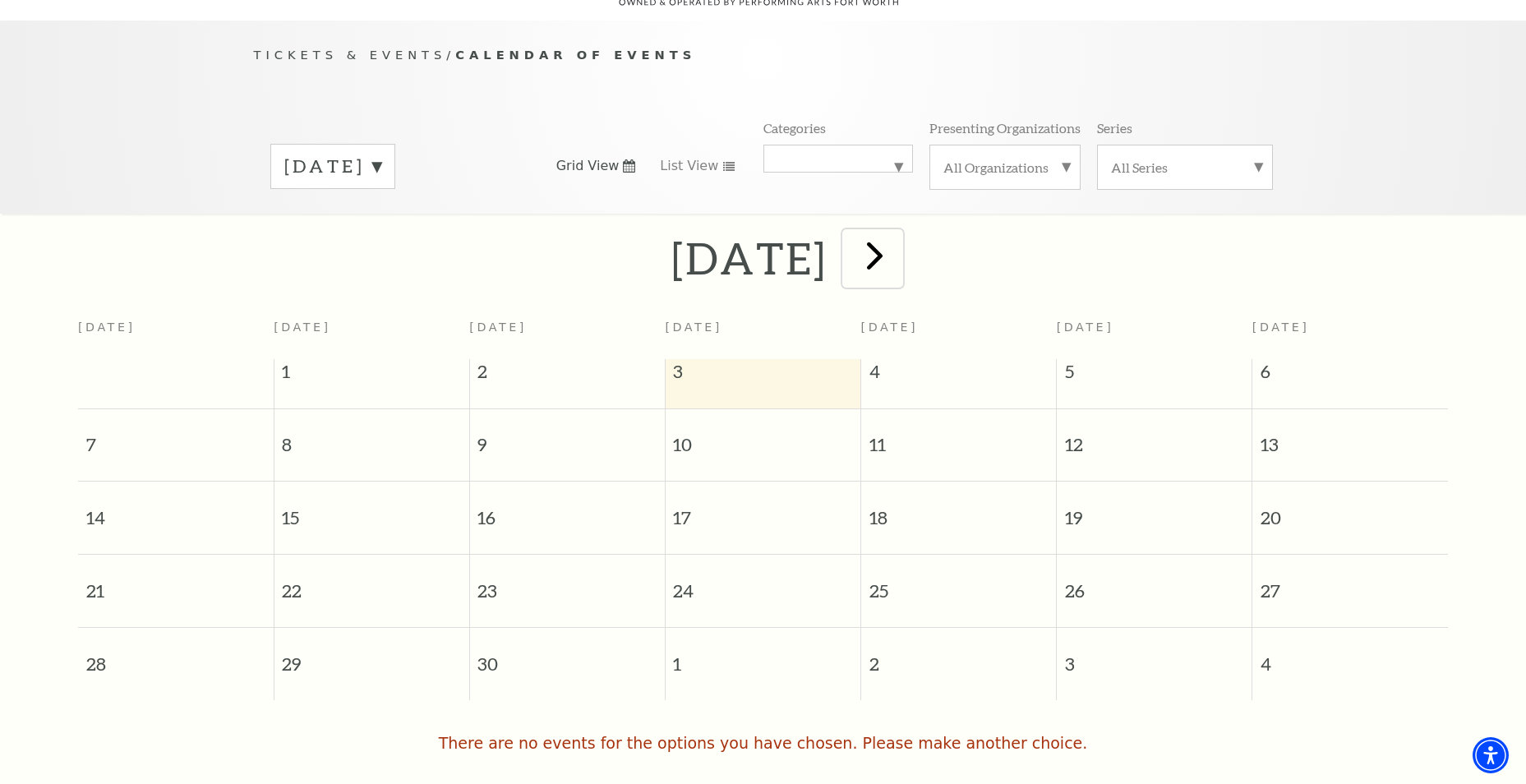
click at [898, 232] on span "next" at bounding box center [875, 255] width 47 height 47
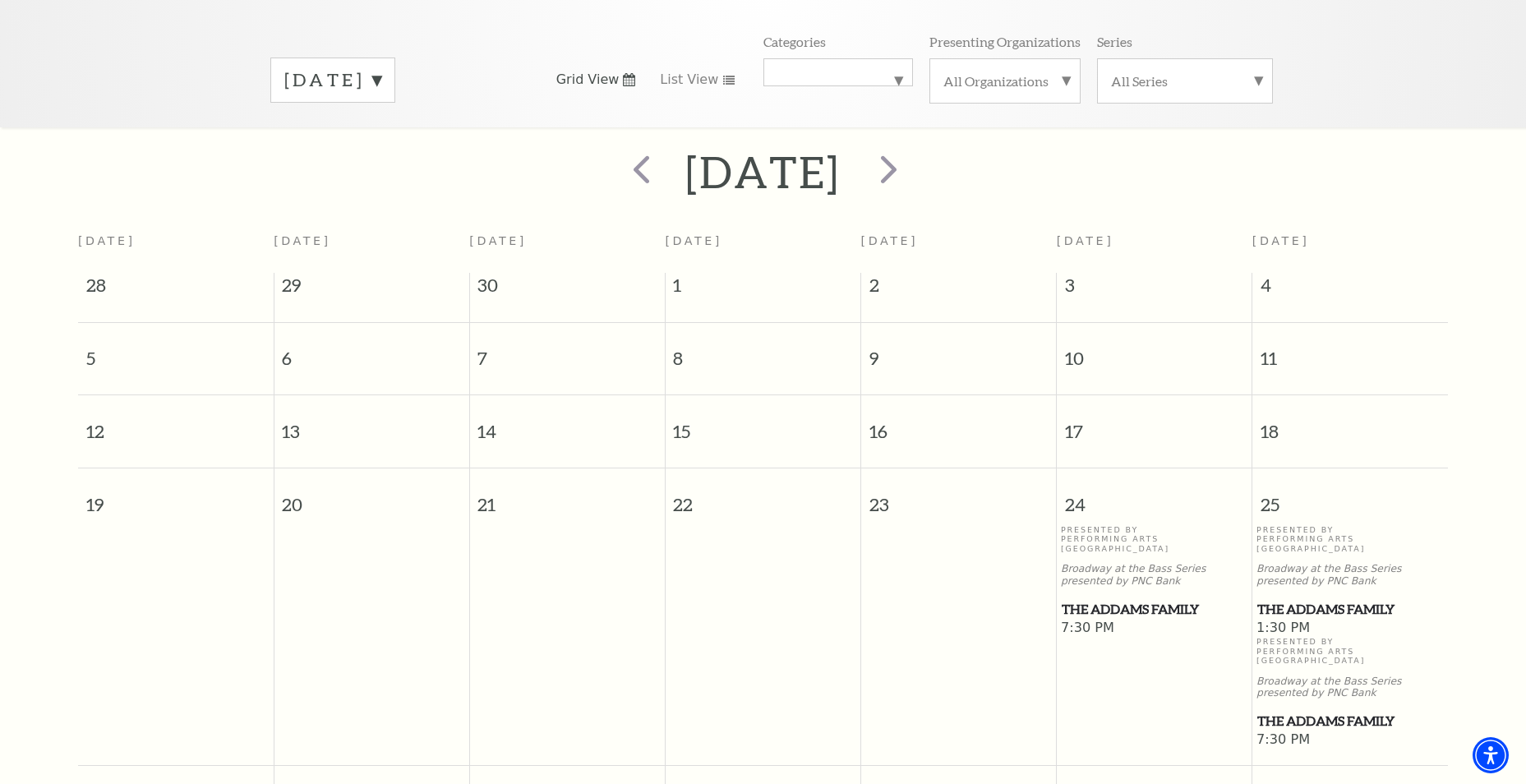
scroll to position [228, 0]
click at [913, 164] on span "next" at bounding box center [889, 172] width 47 height 47
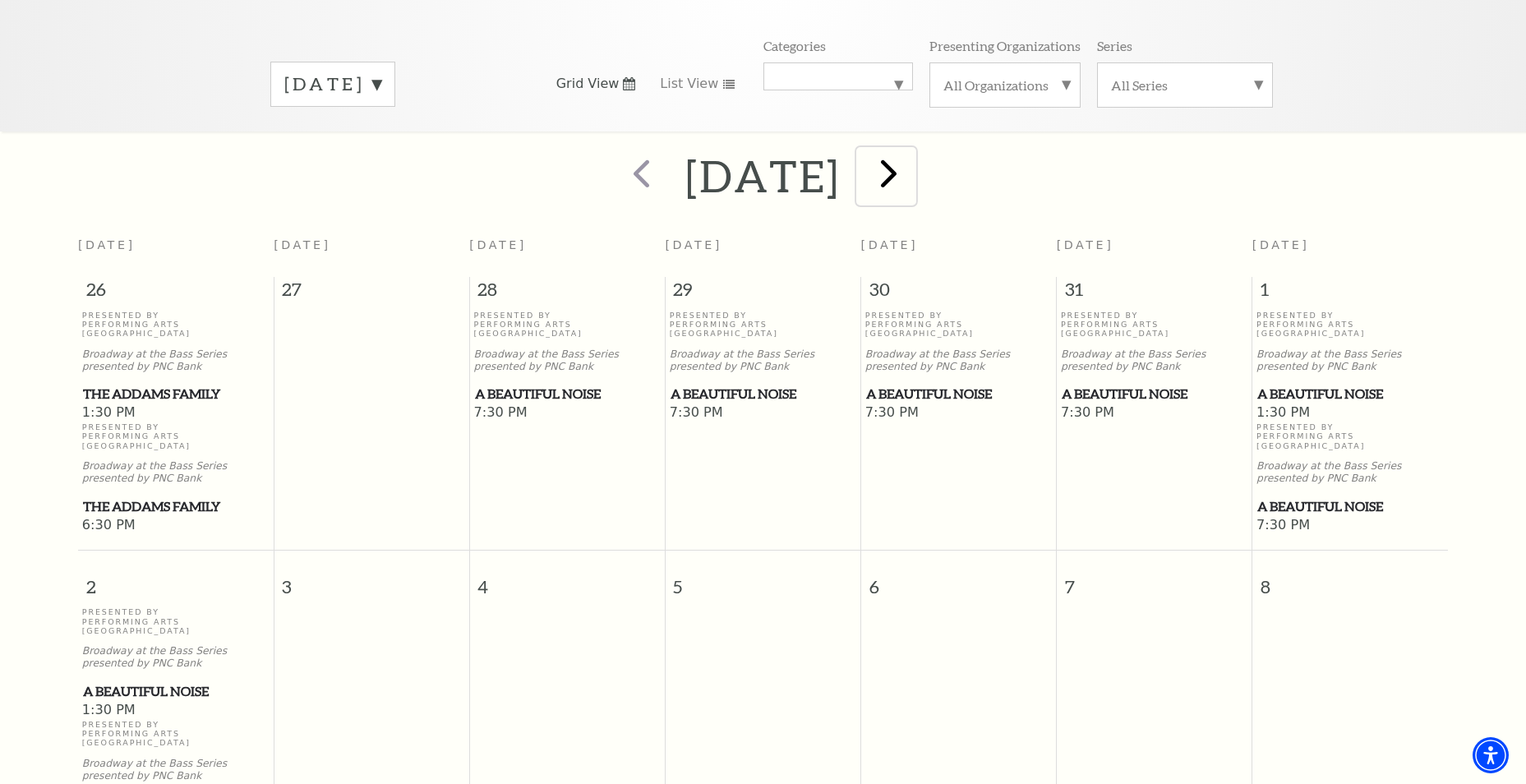
click at [913, 156] on span "next" at bounding box center [889, 172] width 47 height 47
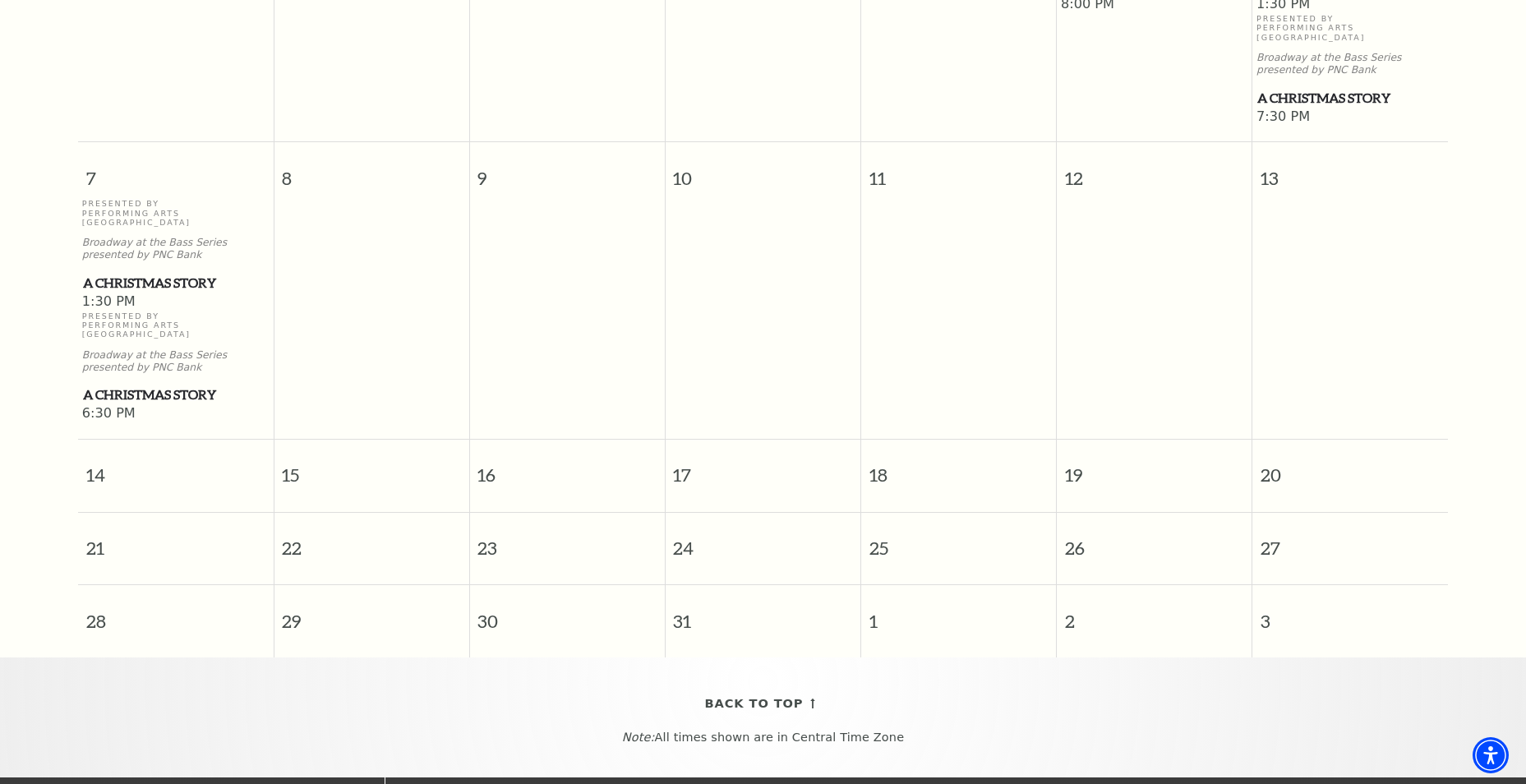
scroll to position [638, 0]
